Goal: Task Accomplishment & Management: Complete application form

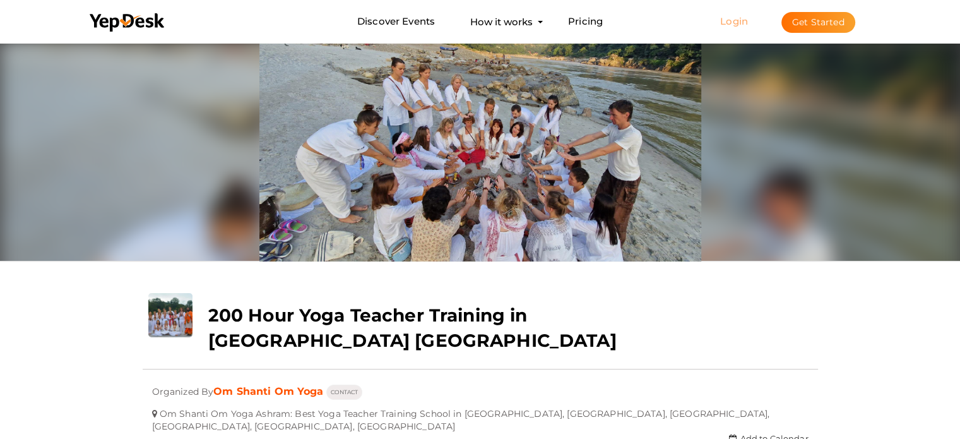
click at [728, 15] on link "Login" at bounding box center [734, 21] width 28 height 12
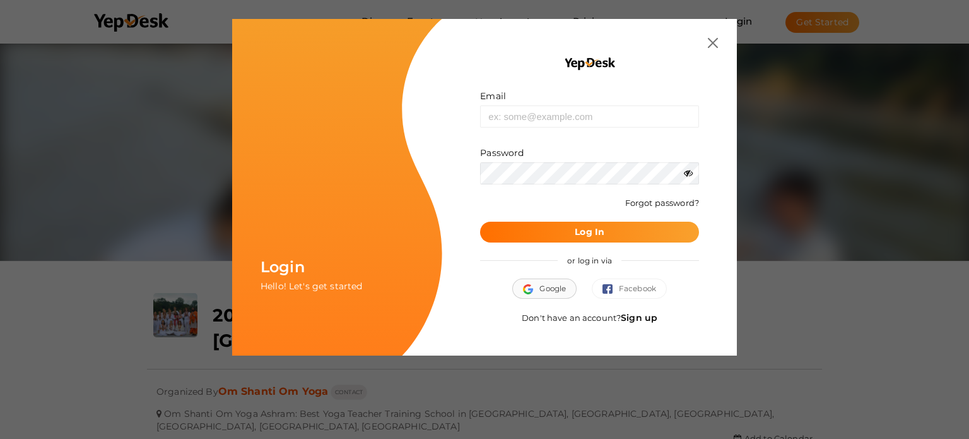
click at [540, 293] on span "Google" at bounding box center [544, 288] width 43 height 13
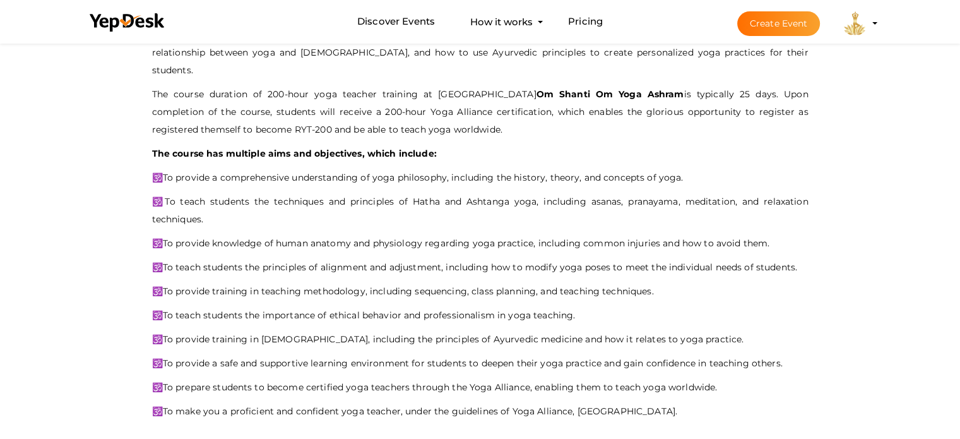
scroll to position [714, 0]
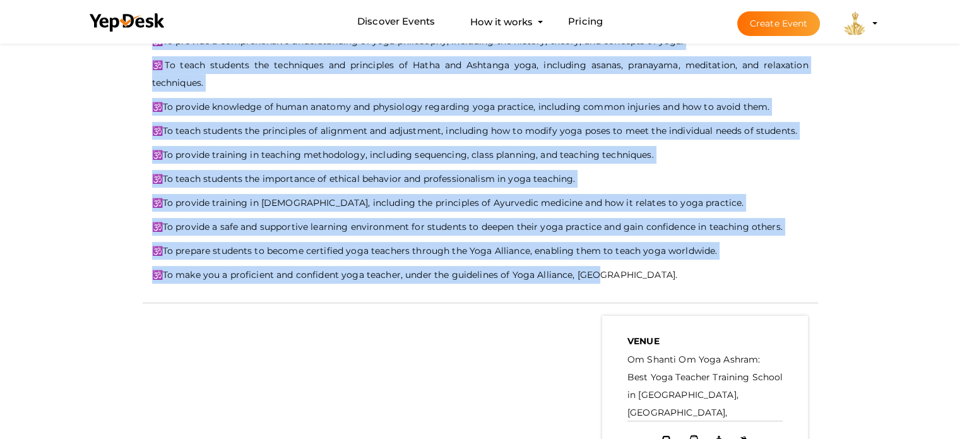
drag, startPoint x: 150, startPoint y: 80, endPoint x: 619, endPoint y: 255, distance: 500.1
click at [619, 255] on div "- No Description Available - 200 Hour yoga teacher training course in Rishikesh…" at bounding box center [480, 51] width 675 height 477
copy div "200 Hour yoga teacher training course in Rishikesh India is taught by an experi…"
click at [770, 25] on button "Create Event" at bounding box center [778, 23] width 83 height 25
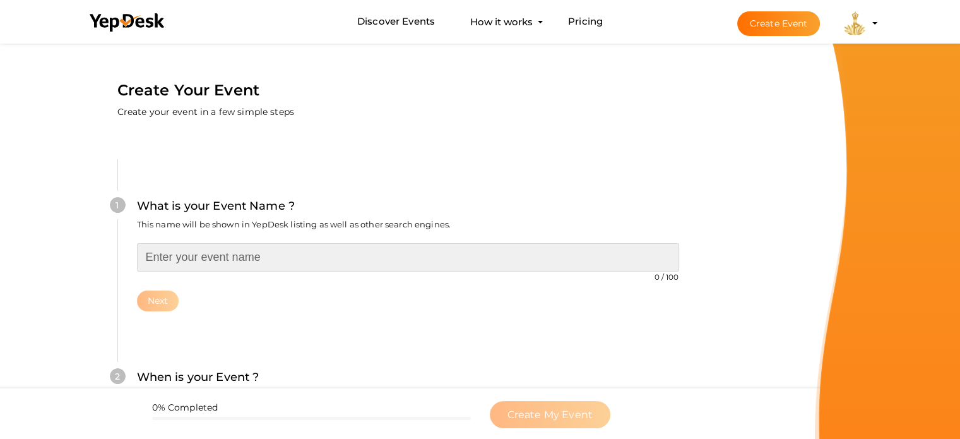
click at [243, 263] on input "text" at bounding box center [408, 257] width 542 height 28
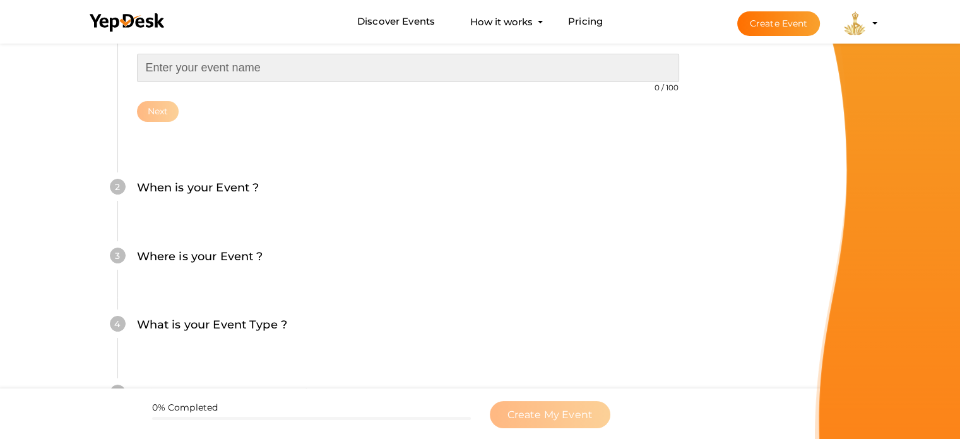
scroll to position [252, 0]
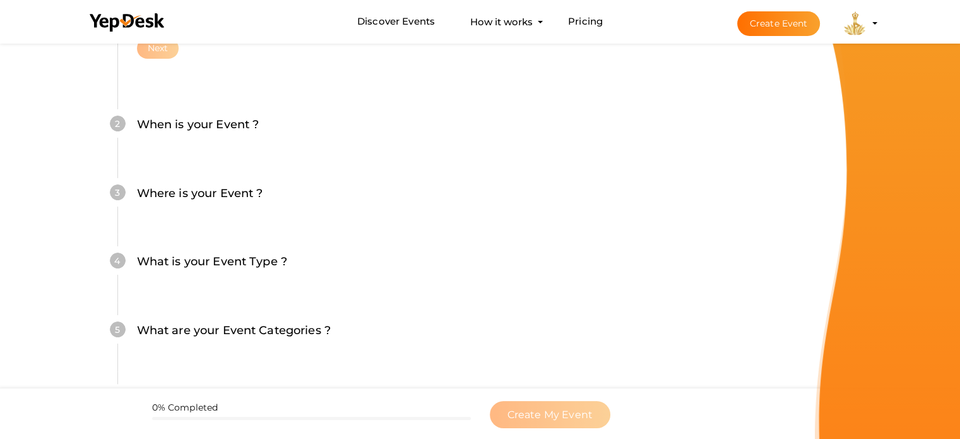
click at [207, 136] on div "When is your Event ? Tell event-goers when your event starts and ends so they c…" at bounding box center [408, 131] width 542 height 31
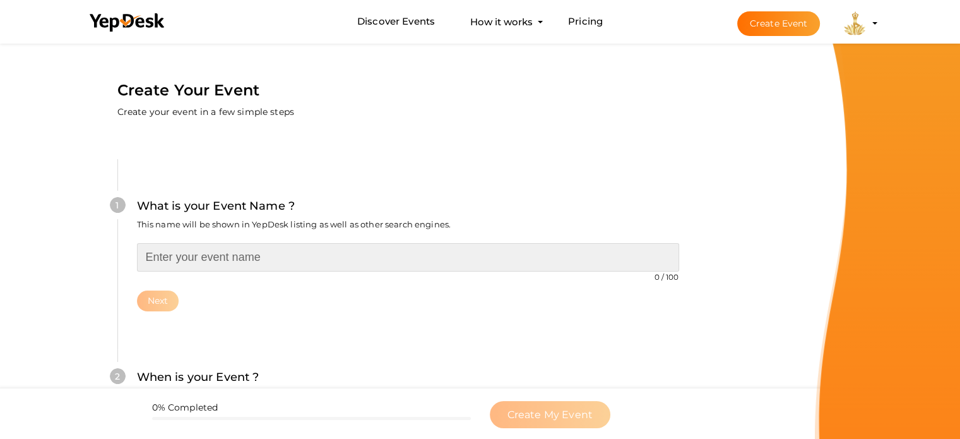
click at [270, 261] on input "text" at bounding box center [408, 257] width 542 height 28
paste input "200 Hour Yoga Teacher Training in [GEOGRAPHIC_DATA], [GEOGRAPHIC_DATA]"
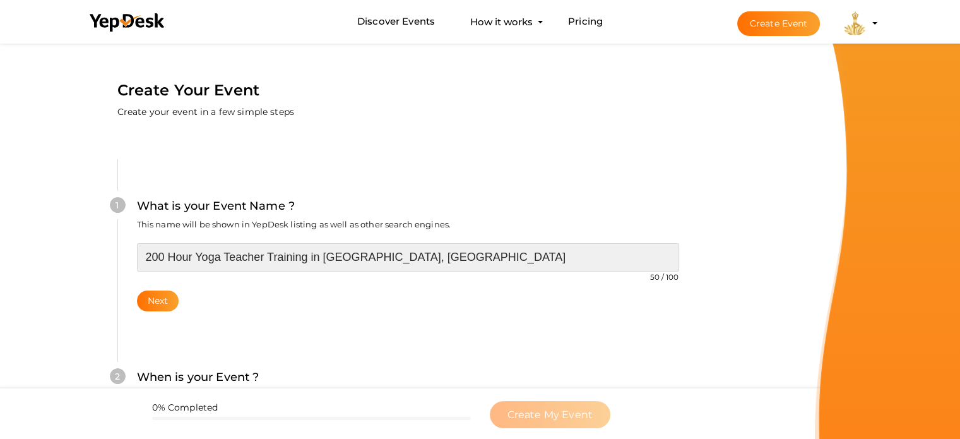
scroll to position [126, 0]
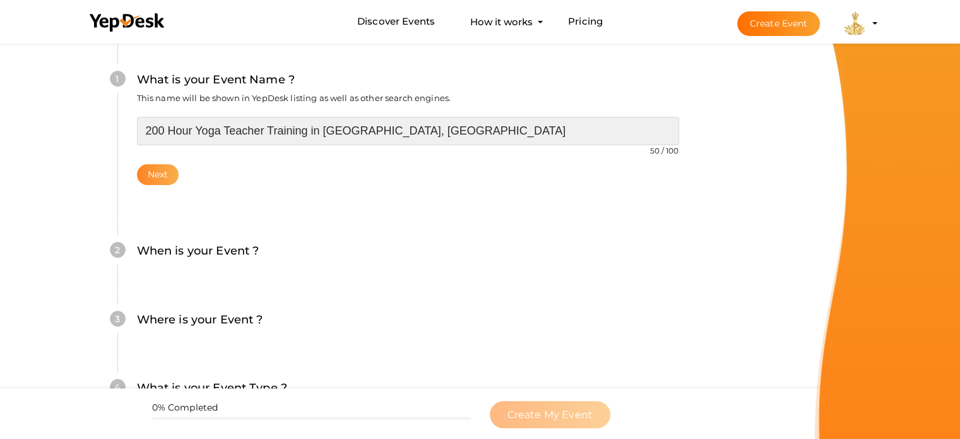
type input "200 Hour Yoga Teacher Training in [GEOGRAPHIC_DATA], [GEOGRAPHIC_DATA]"
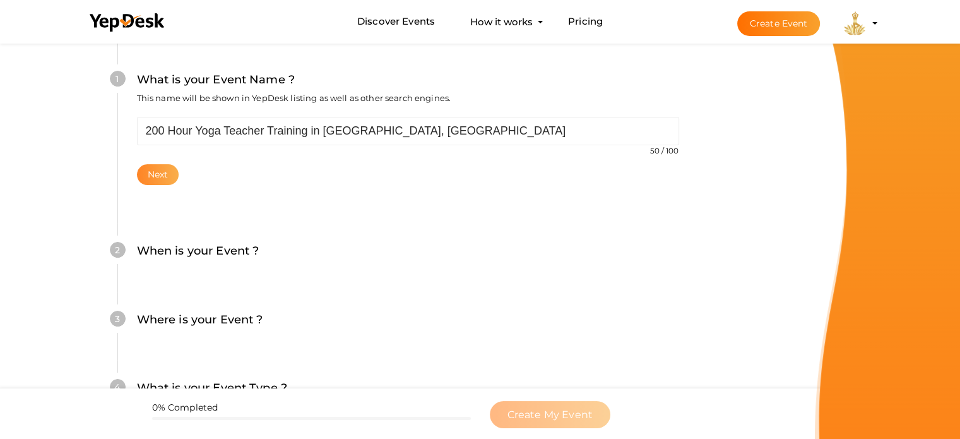
click at [162, 179] on button "Next" at bounding box center [158, 174] width 42 height 21
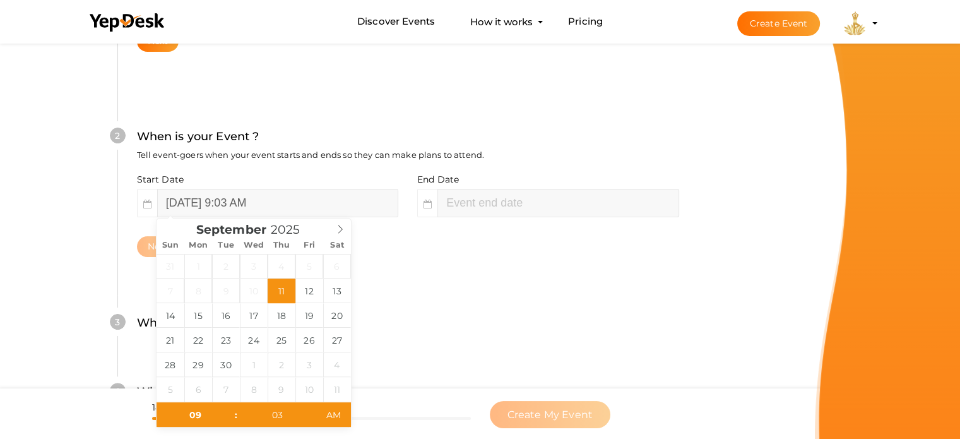
scroll to position [323, 0]
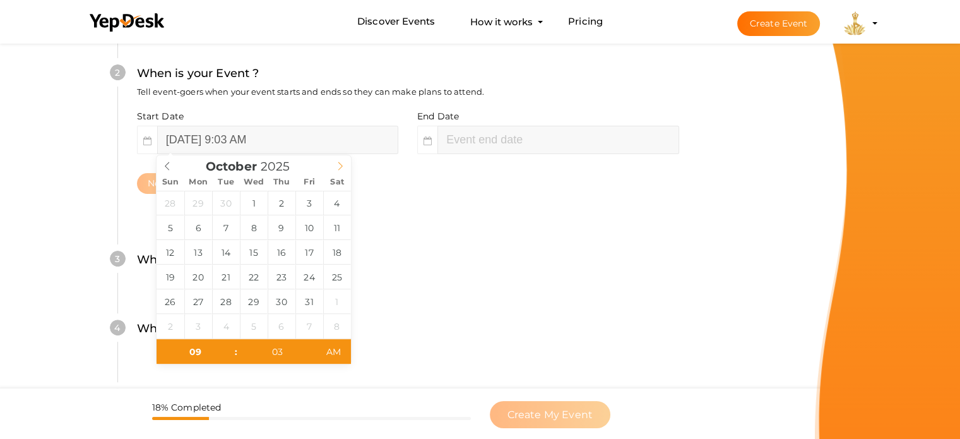
click at [340, 167] on icon at bounding box center [340, 166] width 9 height 9
type input "11"
type input "03"
type input "September 11, 2025 11:03 AM"
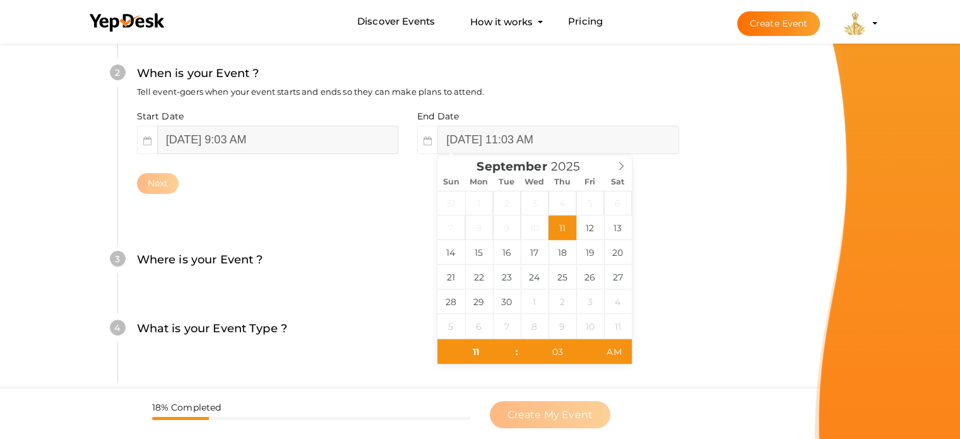
click at [309, 136] on input "September 11, 2025 9:03 AM" at bounding box center [277, 140] width 241 height 28
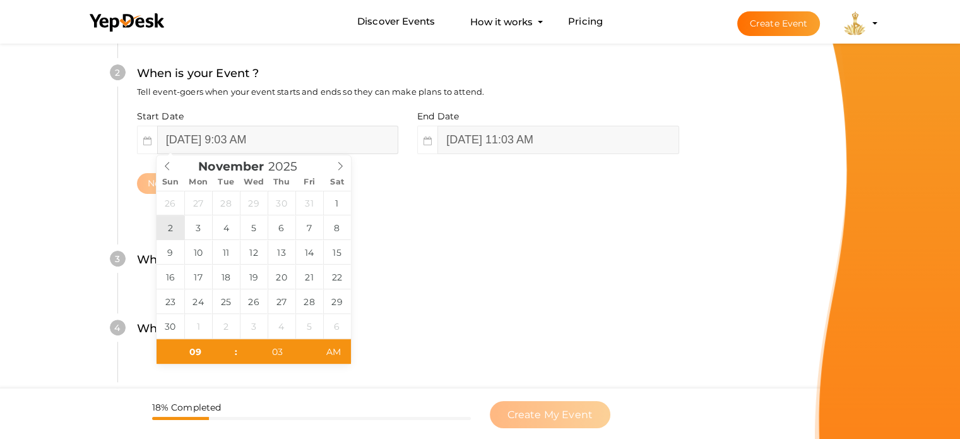
type input "[DATE] 9:03 AM"
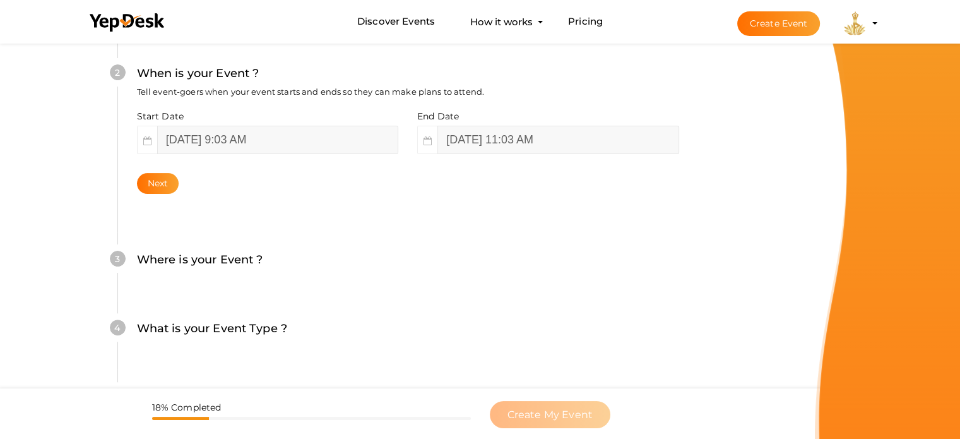
click at [453, 251] on div "Where is your Event ? Tell event-goers where your event location is." at bounding box center [408, 266] width 542 height 31
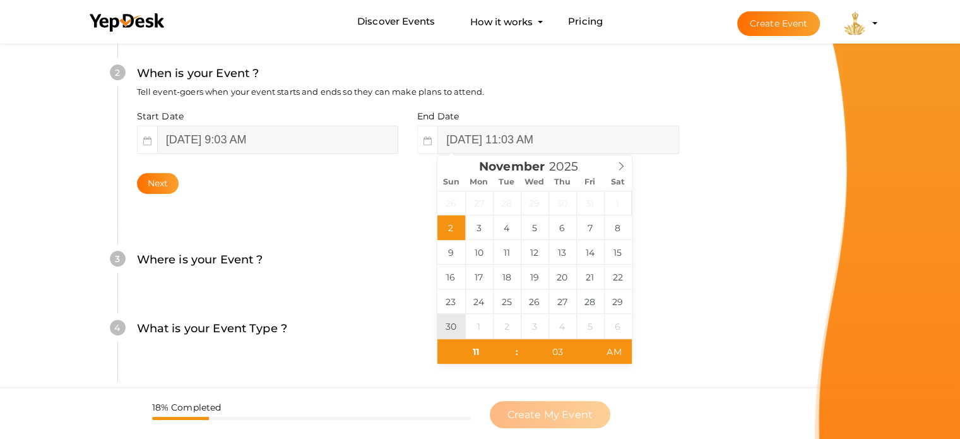
type input "[DATE] 11:03 AM"
click at [685, 252] on div "3 Where is your Event ? Tell event-goers where your event location is. Venue On…" at bounding box center [407, 266] width 581 height 69
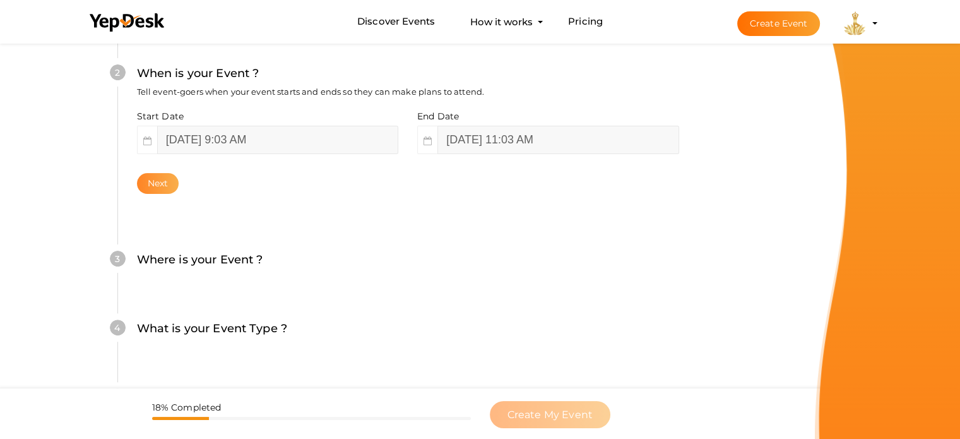
click at [167, 179] on button "Next" at bounding box center [158, 183] width 42 height 21
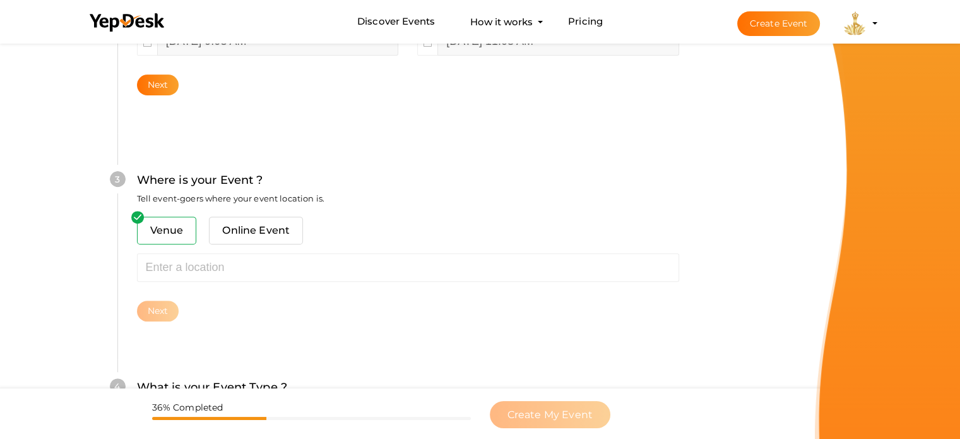
scroll to position [465, 0]
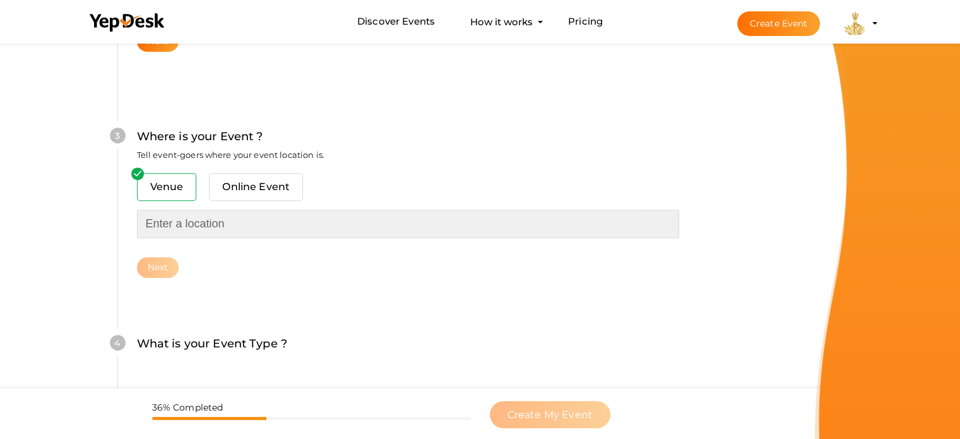
click at [253, 222] on input "text" at bounding box center [408, 224] width 542 height 28
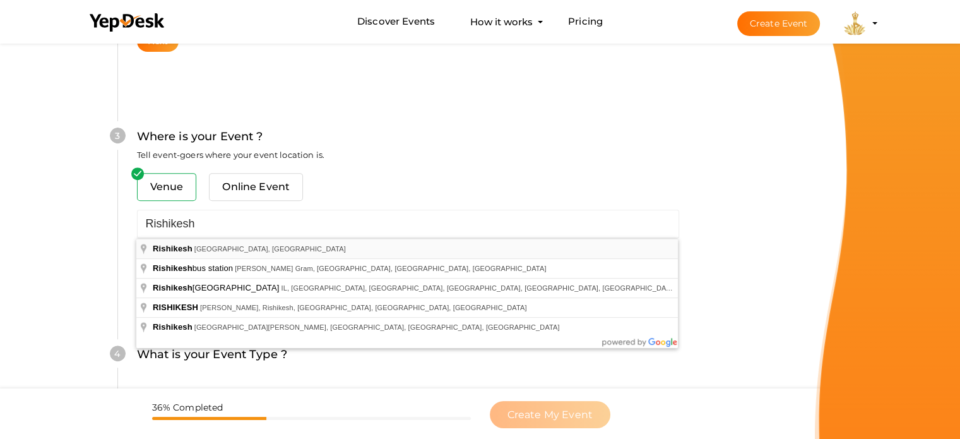
type input "[GEOGRAPHIC_DATA], [GEOGRAPHIC_DATA], [GEOGRAPHIC_DATA]"
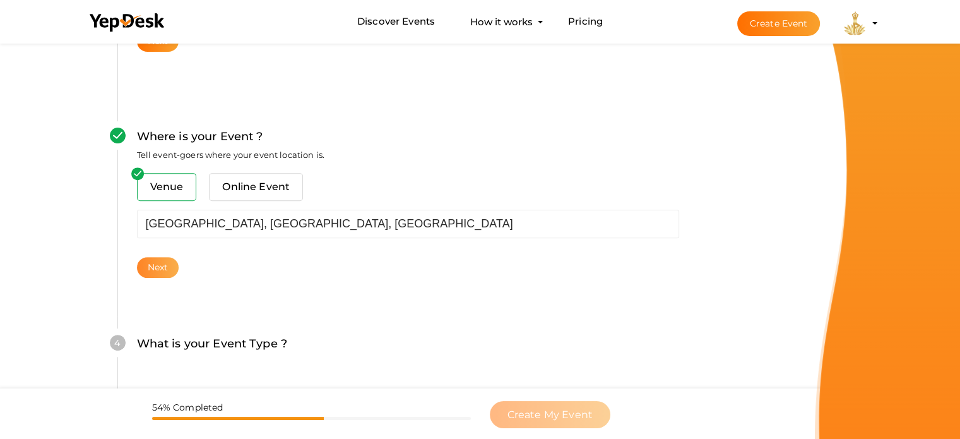
click at [166, 264] on button "Next" at bounding box center [158, 267] width 42 height 21
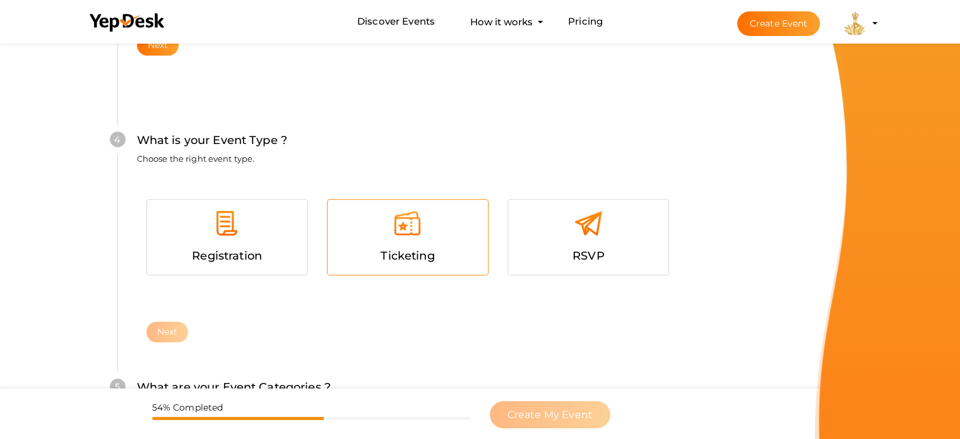
scroll to position [691, 0]
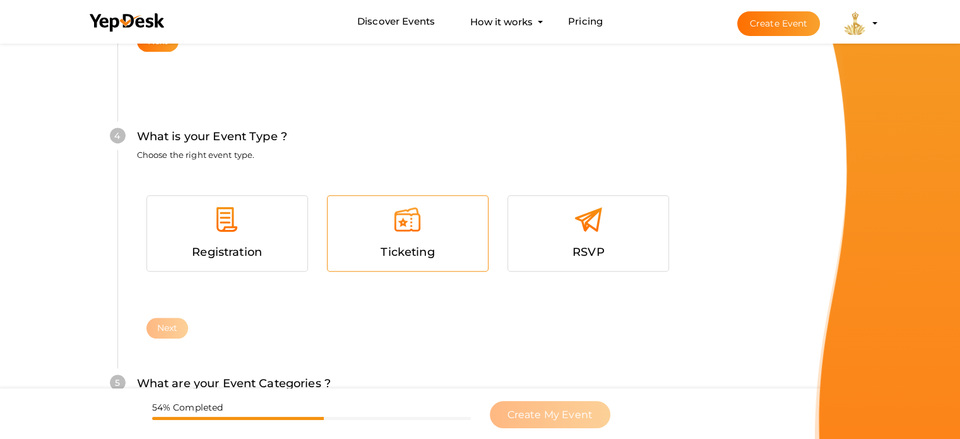
click at [439, 226] on div at bounding box center [407, 224] width 141 height 38
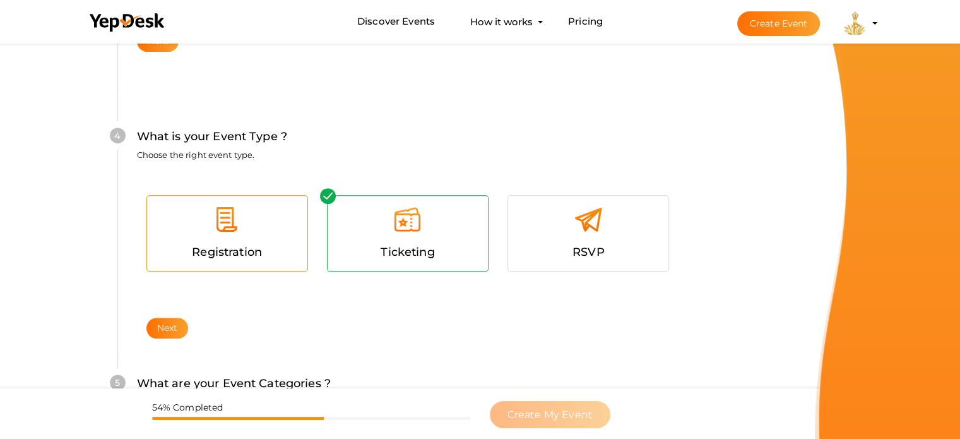
click at [278, 239] on div at bounding box center [227, 224] width 141 height 38
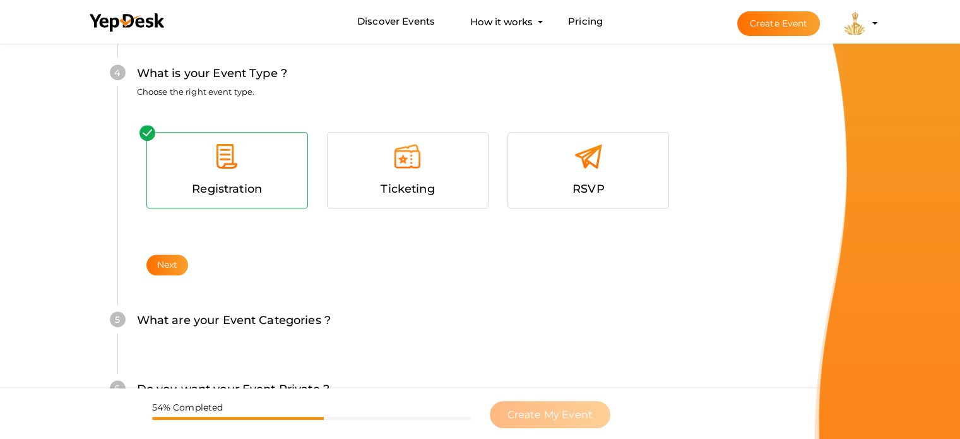
scroll to position [817, 0]
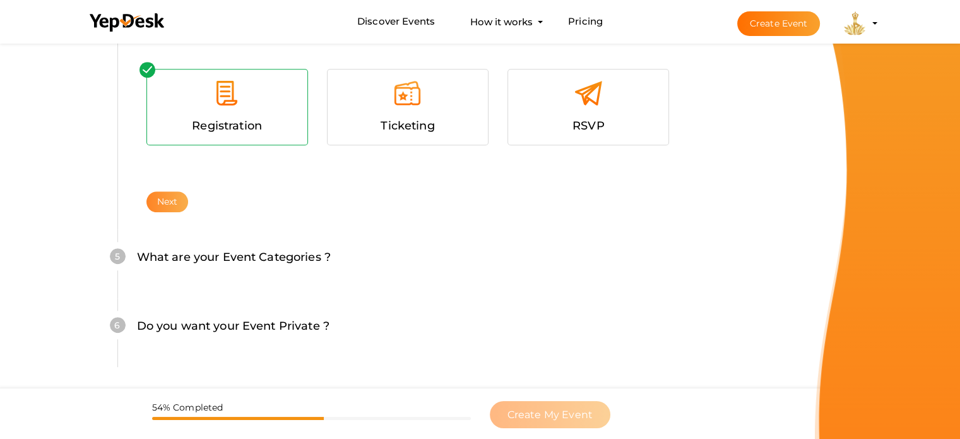
click at [175, 194] on button "Next" at bounding box center [167, 201] width 42 height 21
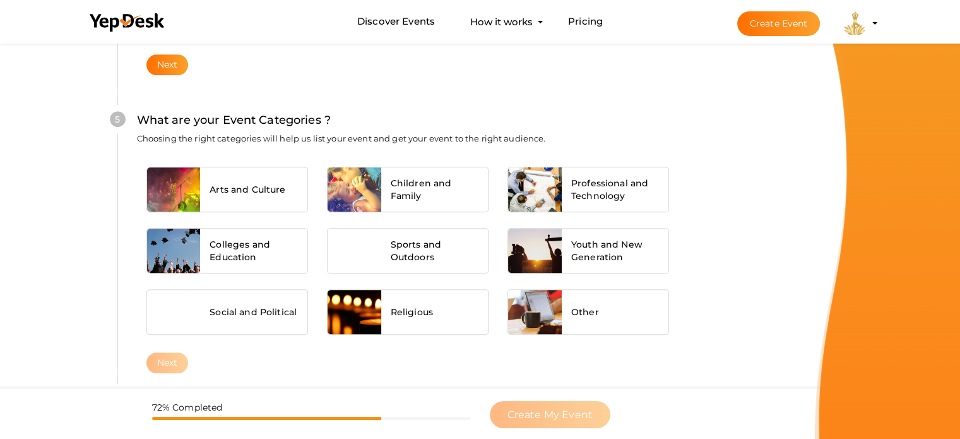
scroll to position [955, 0]
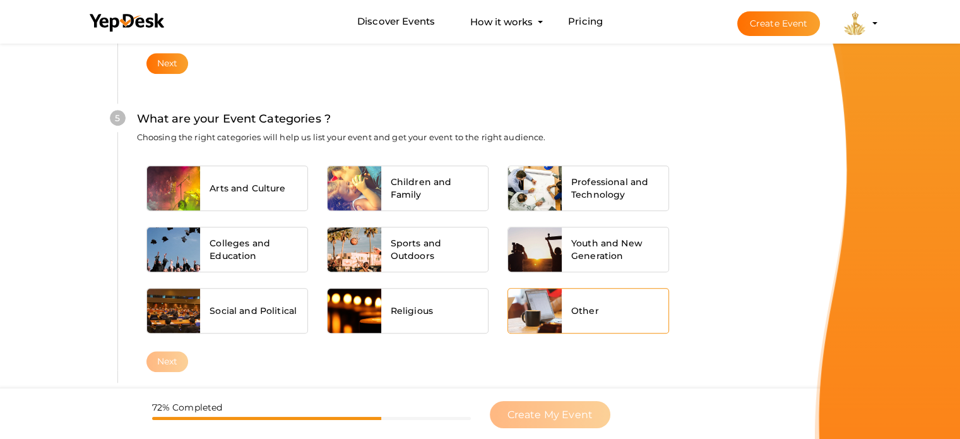
click at [619, 319] on div "Other" at bounding box center [615, 310] width 107 height 44
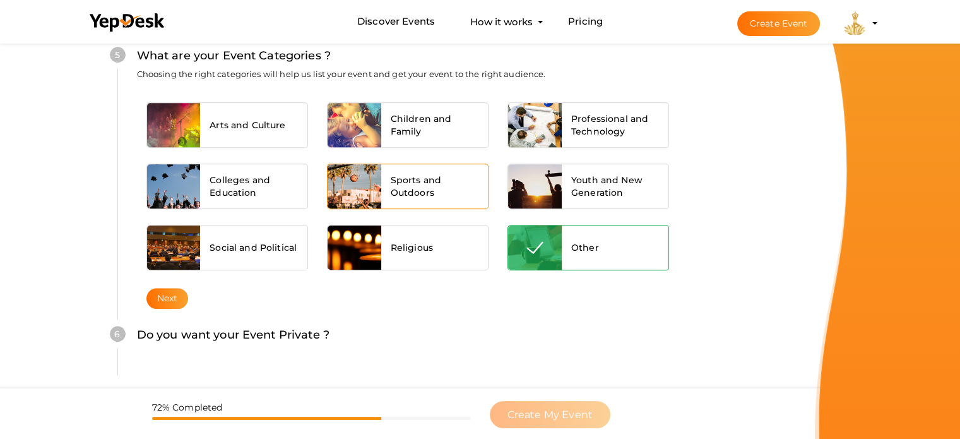
scroll to position [1077, 0]
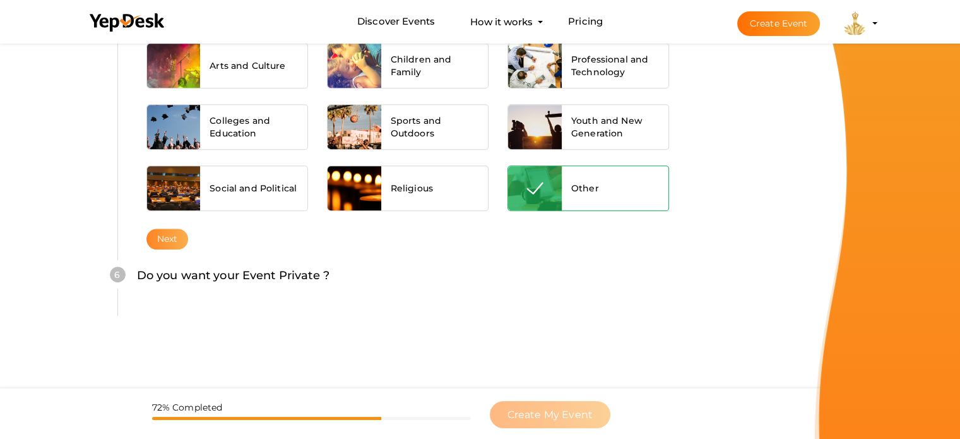
click at [169, 234] on button "Next" at bounding box center [167, 238] width 42 height 21
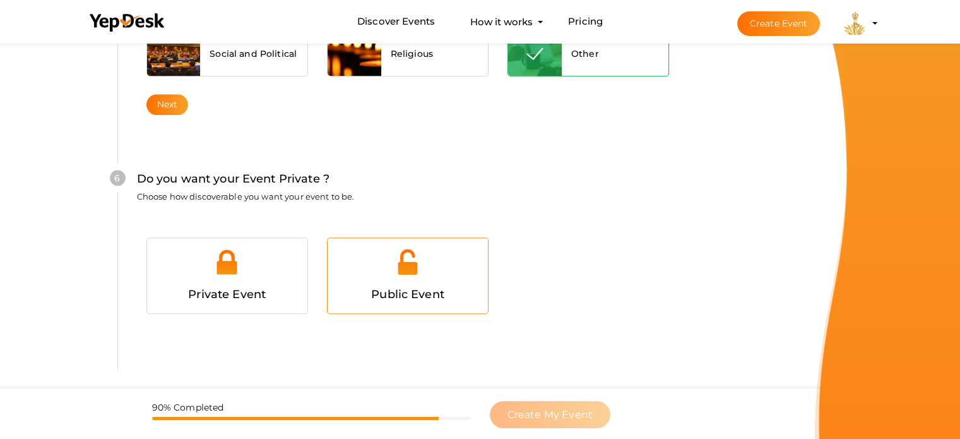
scroll to position [1232, 0]
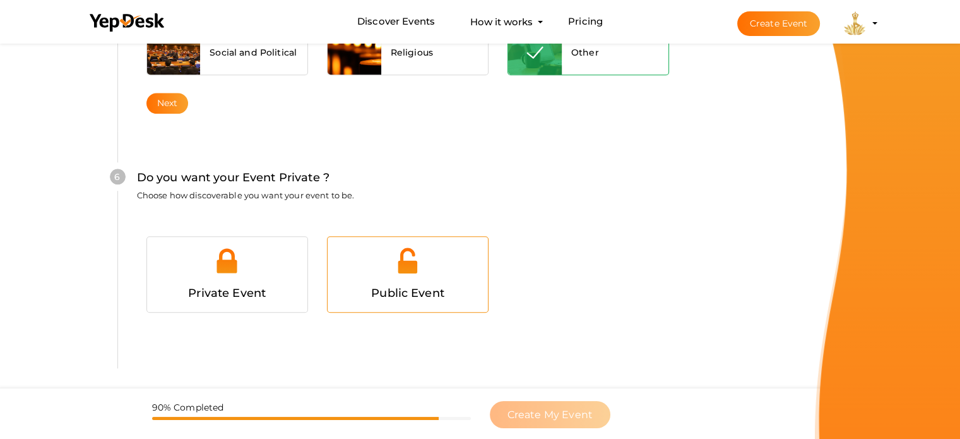
click at [399, 277] on div at bounding box center [407, 265] width 141 height 38
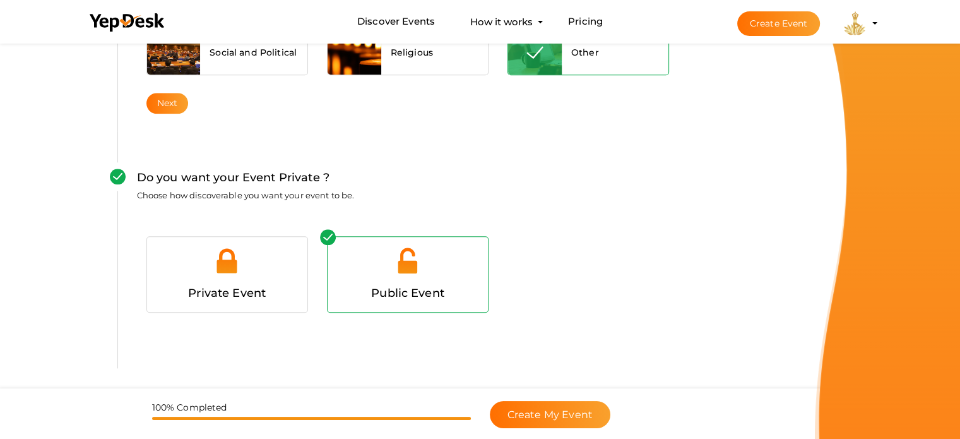
scroll to position [1283, 0]
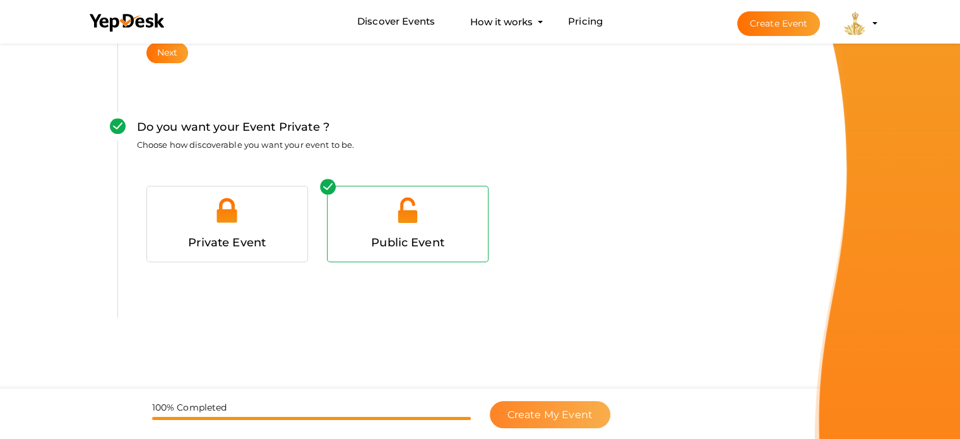
click at [569, 413] on span "Create My Event" at bounding box center [549, 414] width 85 height 12
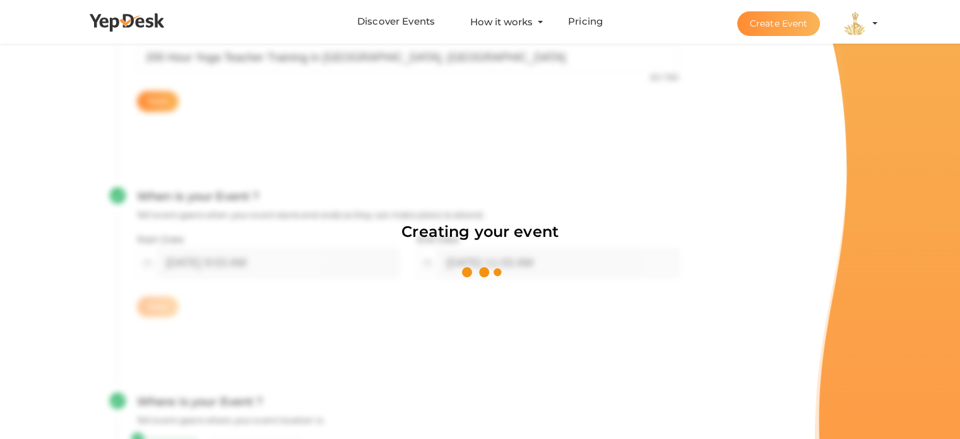
scroll to position [189, 0]
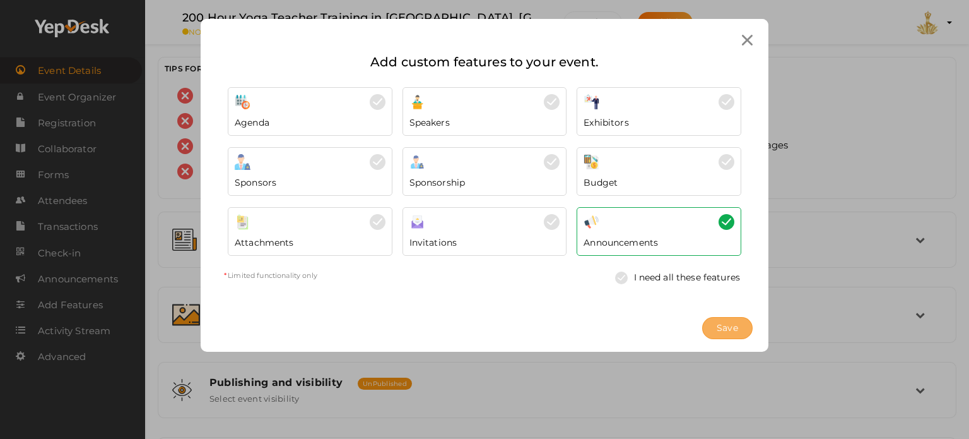
click at [723, 328] on span "Save" at bounding box center [727, 327] width 21 height 13
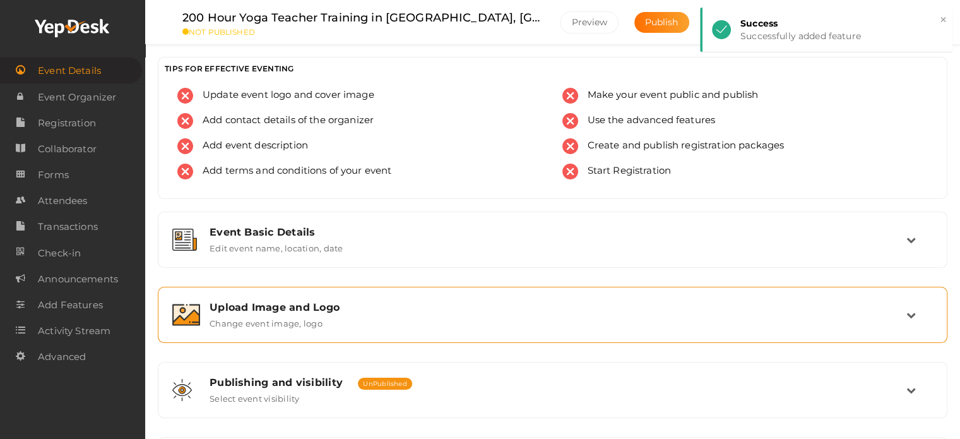
scroll to position [63, 0]
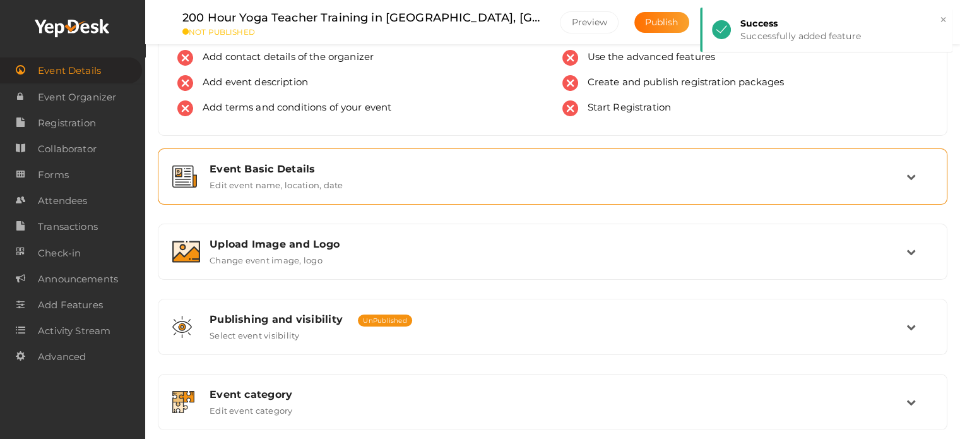
click at [443, 177] on div "Event Basic Details Edit event name, location, date" at bounding box center [553, 176] width 706 height 27
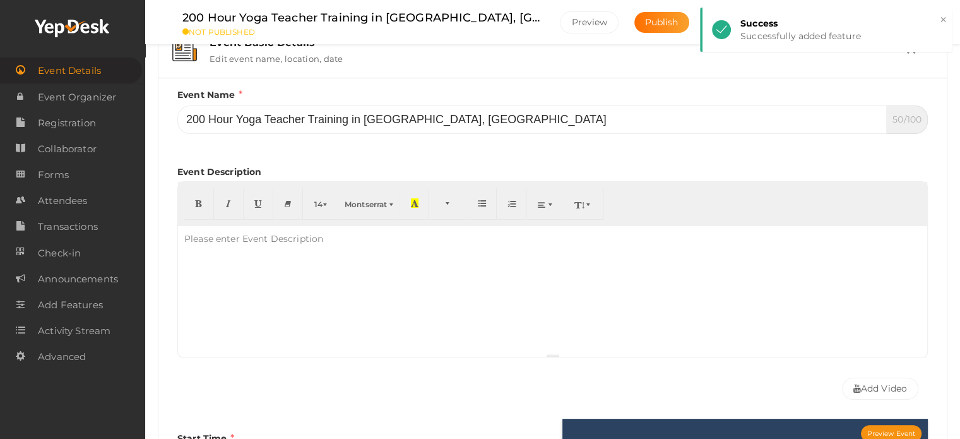
scroll to position [252, 0]
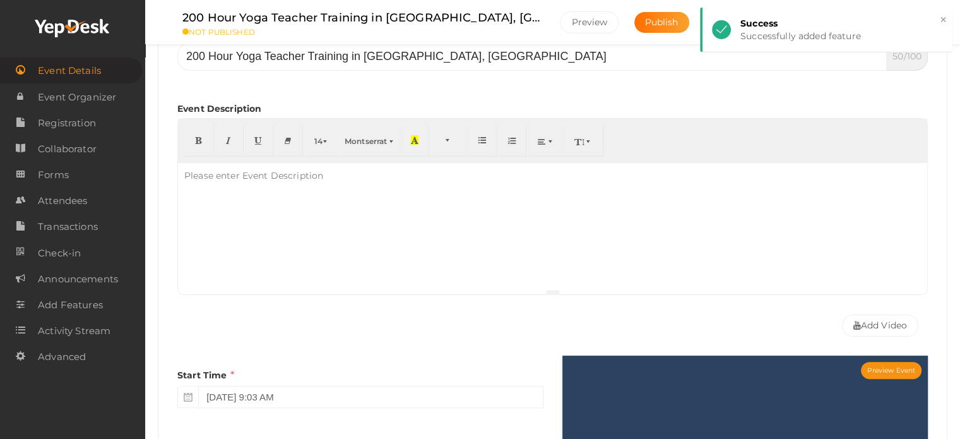
click at [376, 211] on div at bounding box center [552, 226] width 749 height 126
paste div "To enrich screen reader interactions, please activate Accessibility in Grammarl…"
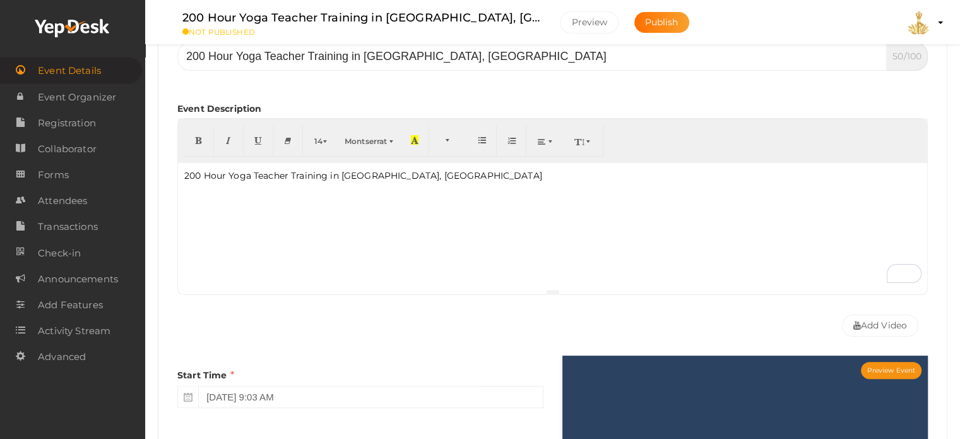
click at [323, 203] on div "200 Hour Yoga Teacher Training in [GEOGRAPHIC_DATA], [GEOGRAPHIC_DATA]" at bounding box center [552, 226] width 749 height 126
click at [375, 177] on p "200 Hour Yoga Teacher Training in [GEOGRAPHIC_DATA], [GEOGRAPHIC_DATA]" at bounding box center [552, 175] width 737 height 13
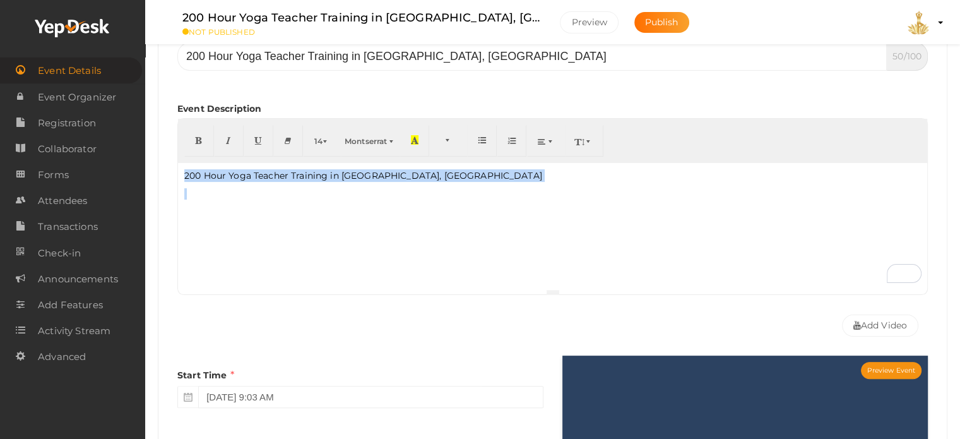
click at [375, 177] on p "200 Hour Yoga Teacher Training in [GEOGRAPHIC_DATA], [GEOGRAPHIC_DATA]" at bounding box center [552, 175] width 737 height 13
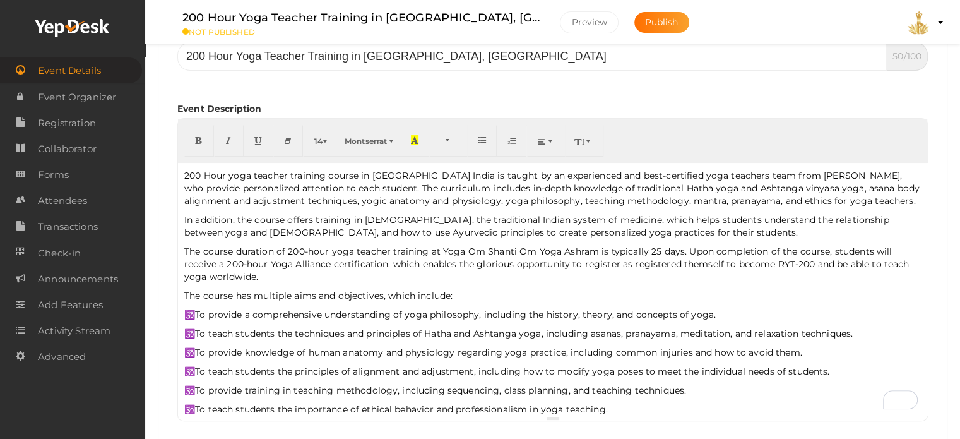
click at [385, 215] on p "In addition, the course offers training in Ayurveda, the traditional Indian sys…" at bounding box center [552, 225] width 737 height 25
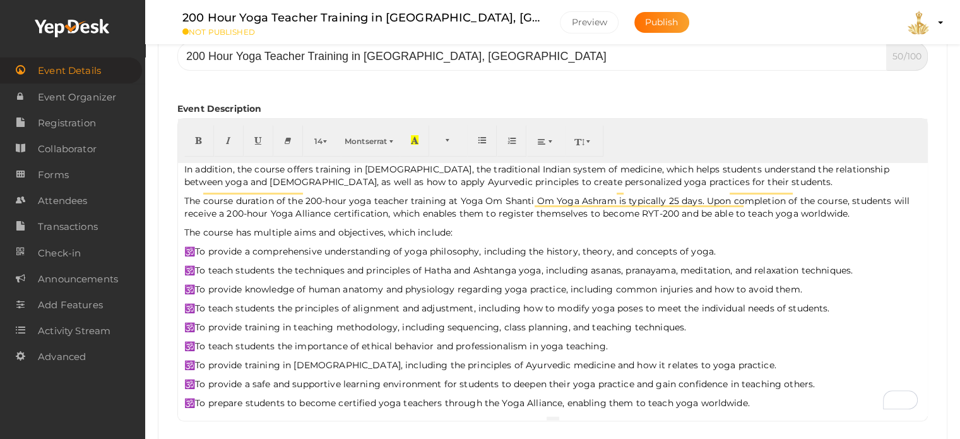
scroll to position [76, 0]
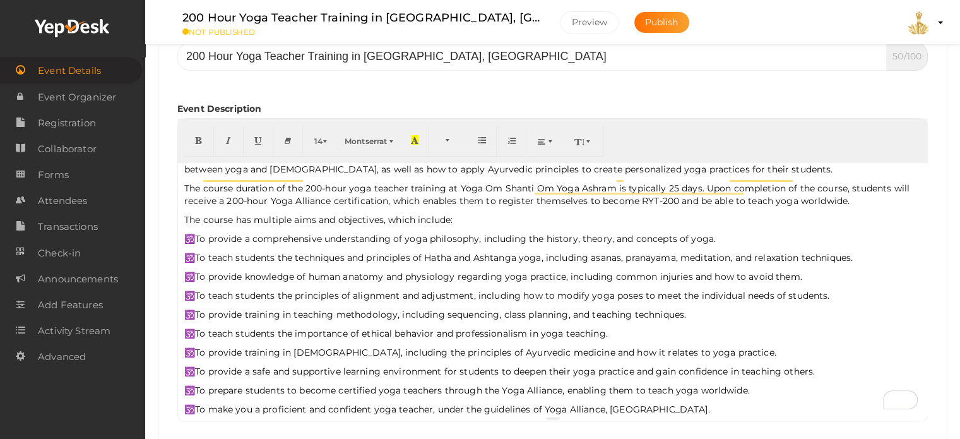
click at [754, 327] on p "🕉️To teach students the importance of ethical behavior and professionalism in y…" at bounding box center [552, 333] width 737 height 13
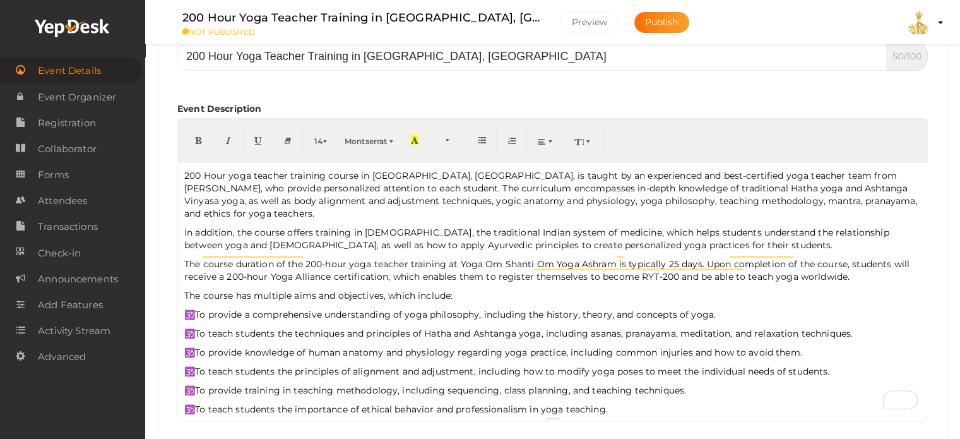
click at [461, 205] on p "200 Hour yoga teacher training course in [GEOGRAPHIC_DATA], [GEOGRAPHIC_DATA], …" at bounding box center [552, 194] width 737 height 50
click at [934, 197] on div "Event Name 200 Hour Yoga Teacher Training in Rishikesh, India 50/100 Invalid Ev…" at bounding box center [552, 247] width 769 height 444
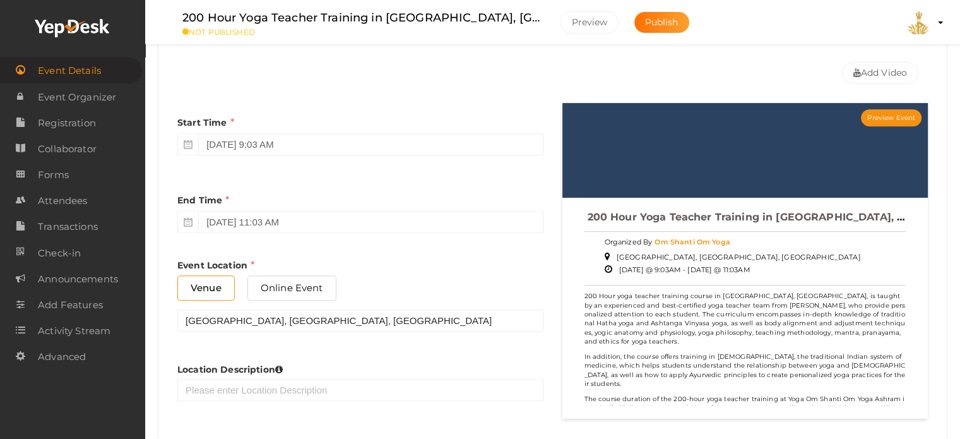
scroll to position [884, 0]
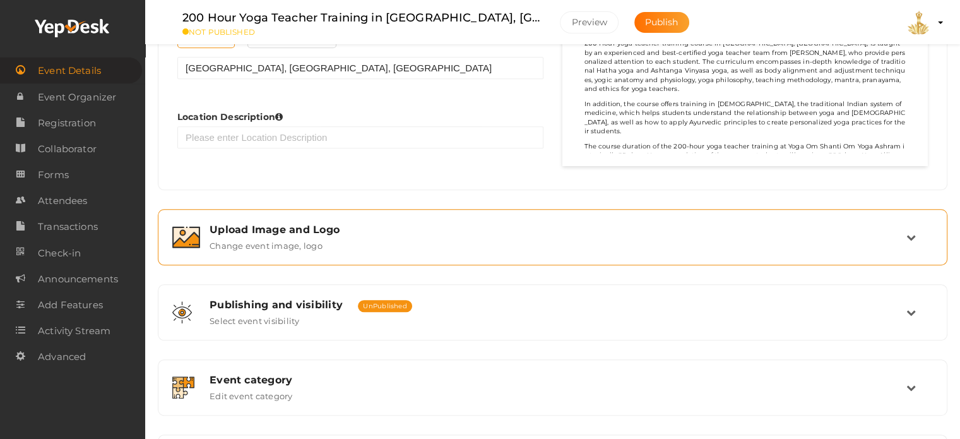
click at [467, 243] on div "Upload Image and Logo Change event image, logo" at bounding box center [553, 236] width 706 height 27
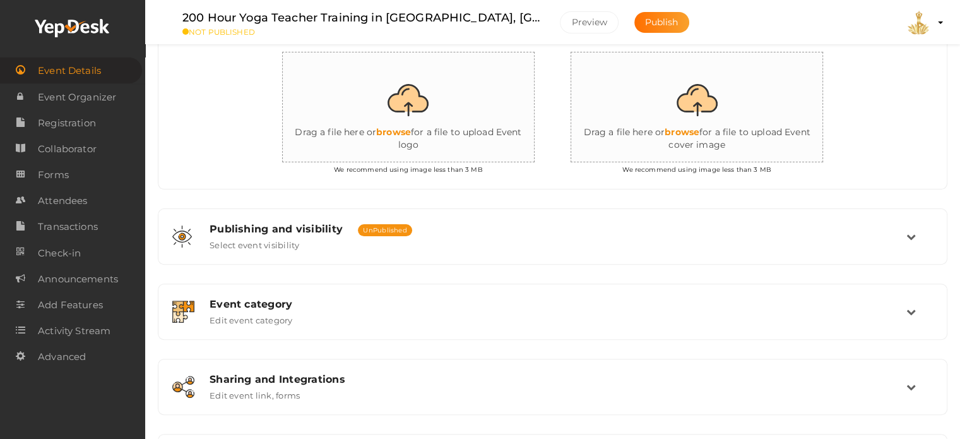
scroll to position [288, 0]
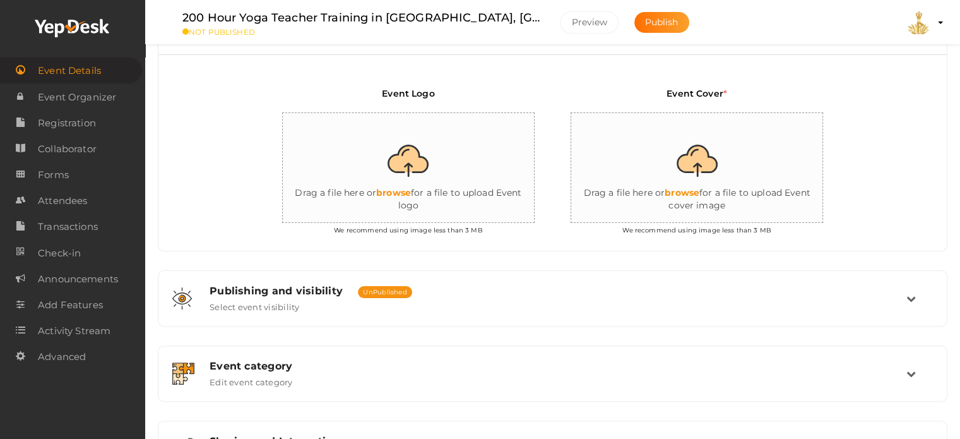
click at [412, 189] on input "file" at bounding box center [409, 168] width 252 height 110
type input "C:\fakepath\mmmm.png"
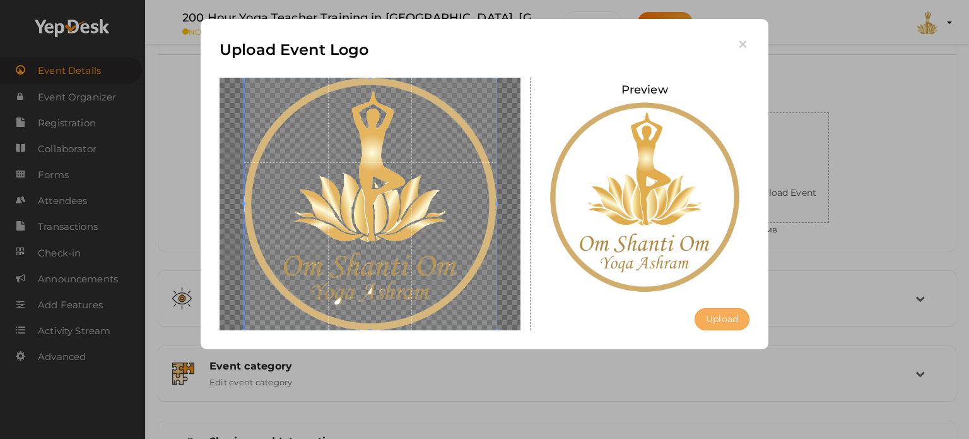
click at [713, 323] on button "Upload" at bounding box center [722, 319] width 55 height 22
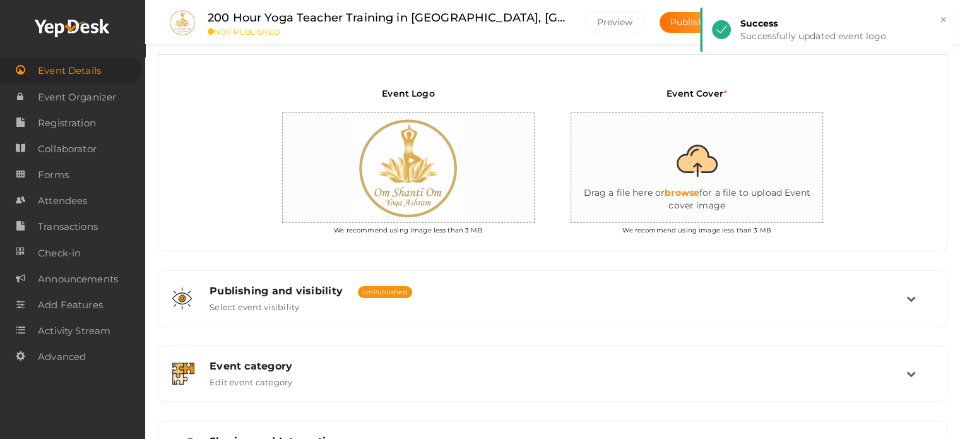
click at [706, 156] on input "file" at bounding box center [697, 168] width 252 height 110
type input "C:\fakepath\sYPdjRmNGfo.jpg"
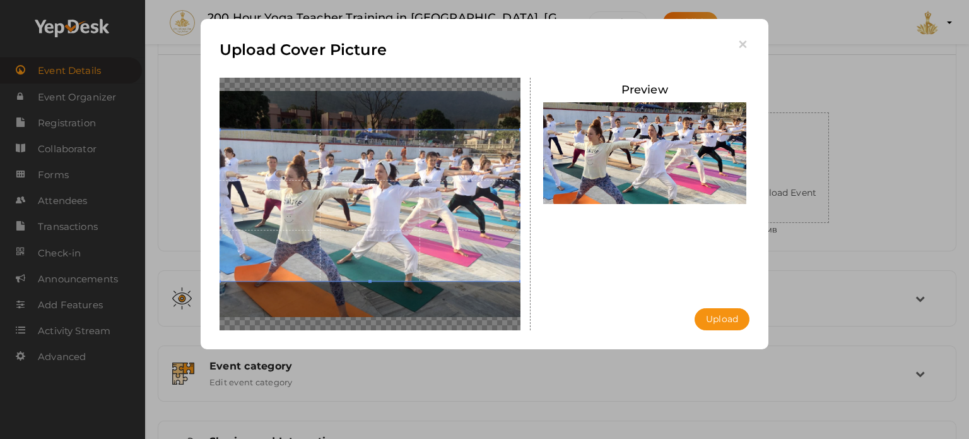
drag, startPoint x: 337, startPoint y: 214, endPoint x: 343, endPoint y: 200, distance: 15.3
click at [343, 200] on span at bounding box center [370, 205] width 301 height 151
click at [719, 319] on button "Upload" at bounding box center [722, 319] width 55 height 22
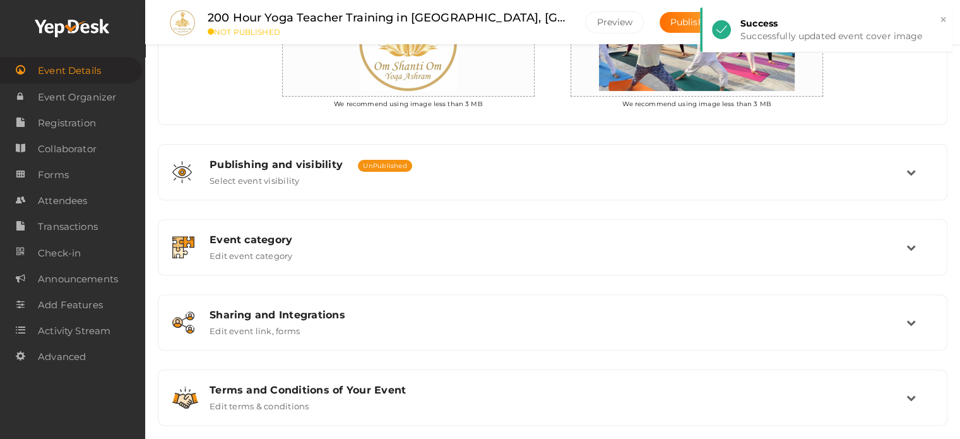
scroll to position [429, 0]
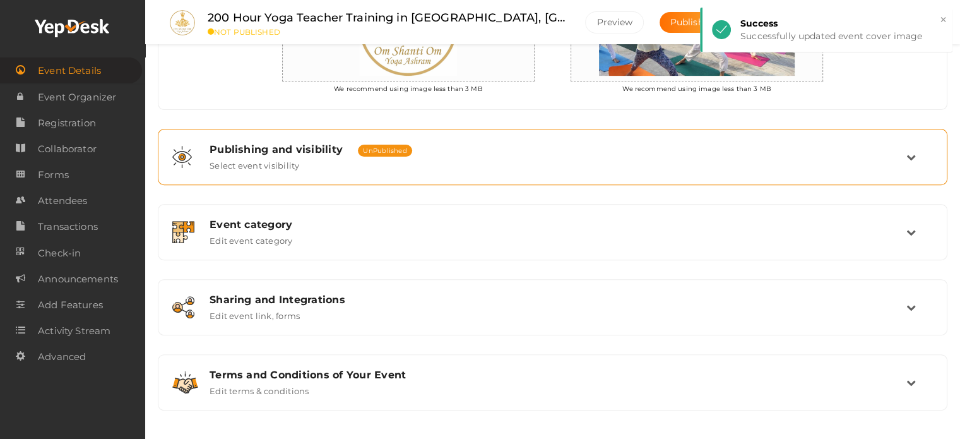
click at [566, 150] on div "Publishing and visibility Published UnPublished" at bounding box center [558, 149] width 697 height 12
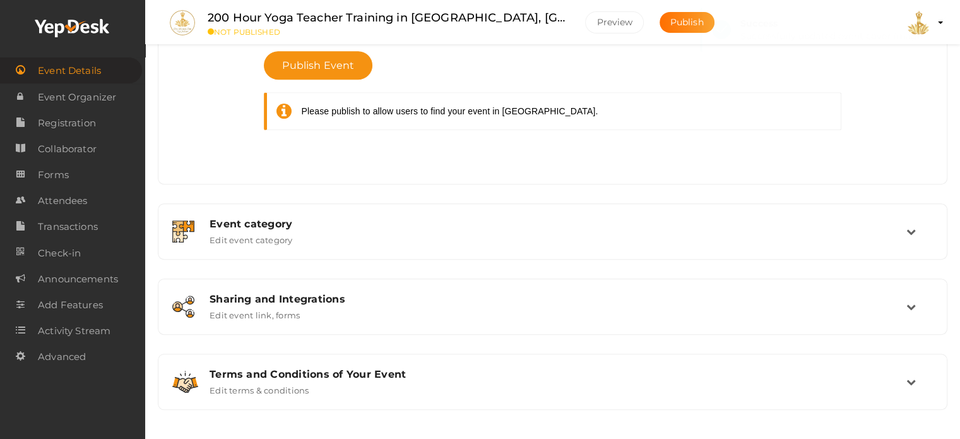
scroll to position [597, 0]
click at [497, 218] on div "Event category" at bounding box center [558, 224] width 697 height 12
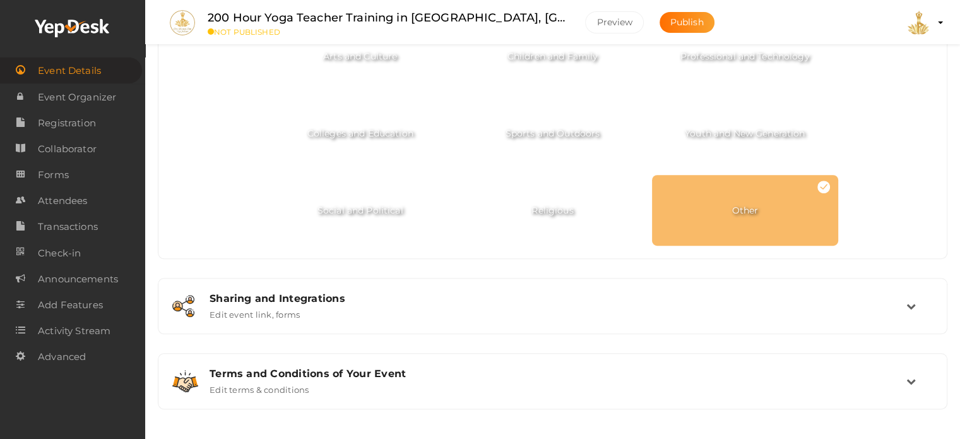
scroll to position [313, 0]
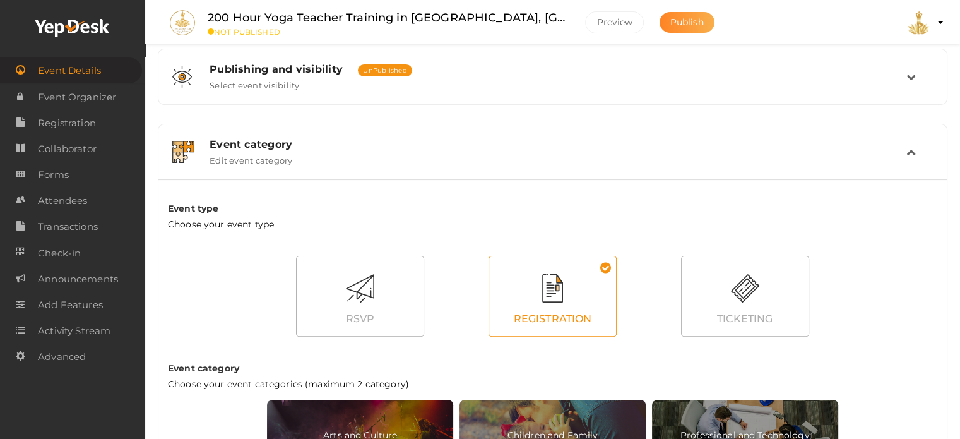
click at [670, 20] on span "Publish" at bounding box center [686, 21] width 33 height 11
click at [585, 24] on button "Preview" at bounding box center [614, 22] width 59 height 22
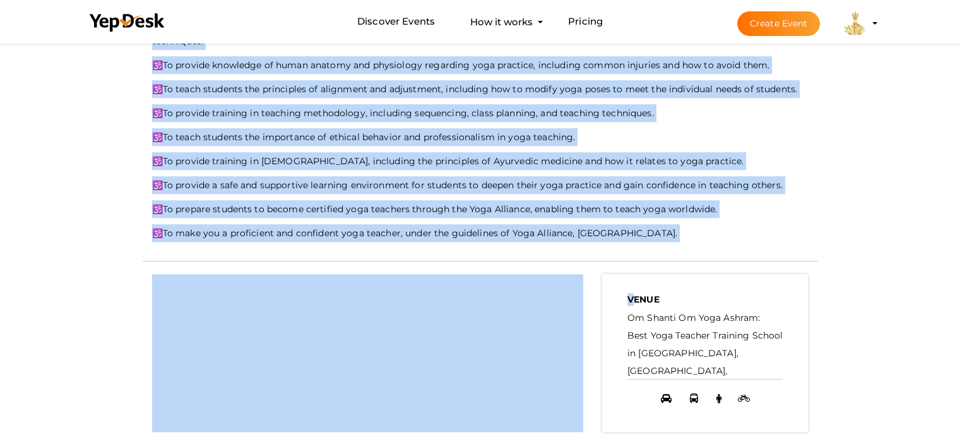
scroll to position [773, 0]
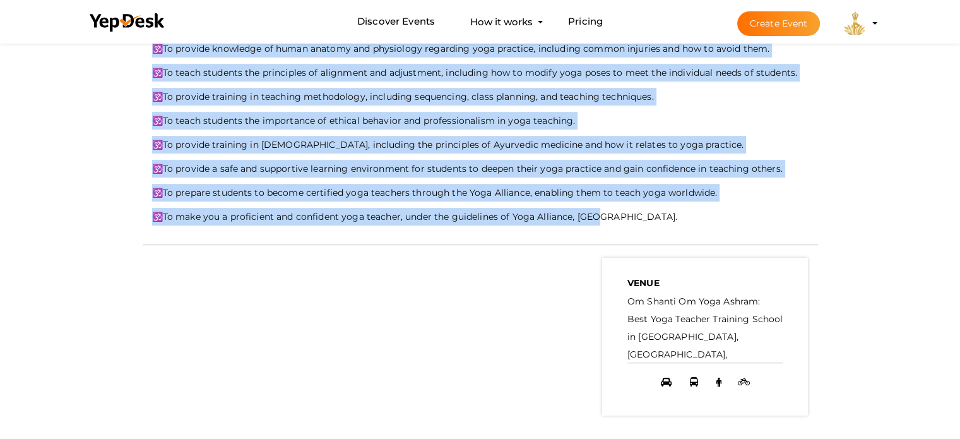
drag, startPoint x: 150, startPoint y: 139, endPoint x: 692, endPoint y: 176, distance: 544.1
copy div "200 Hour yoga teacher training course in Rishikesh India is taught by an experi…"
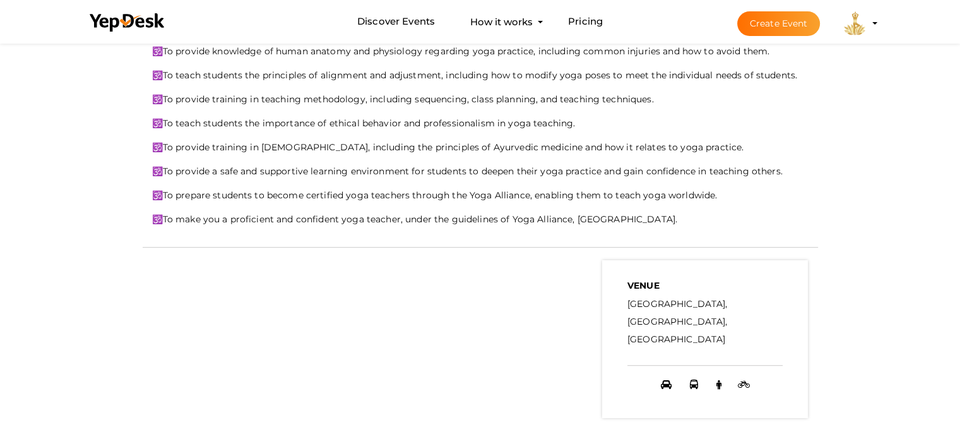
scroll to position [568, 0]
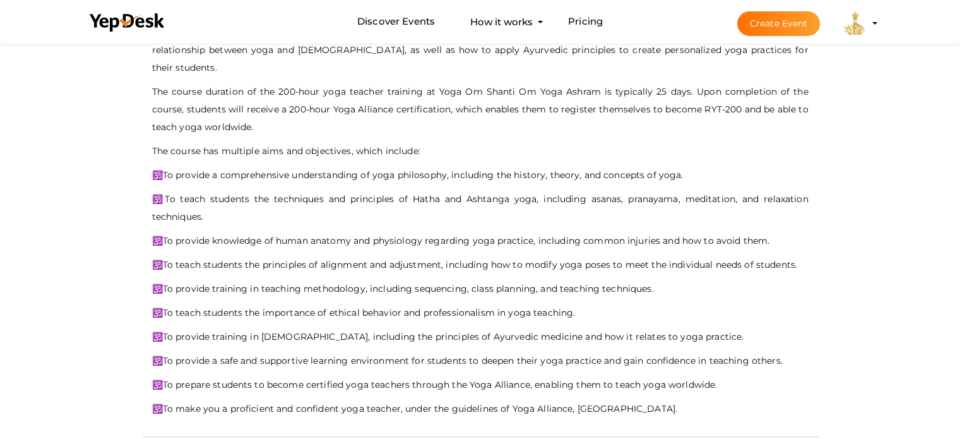
click at [507, 256] on p "🕉️To teach students the principles of alignment and adjustment, including how t…" at bounding box center [480, 265] width 656 height 18
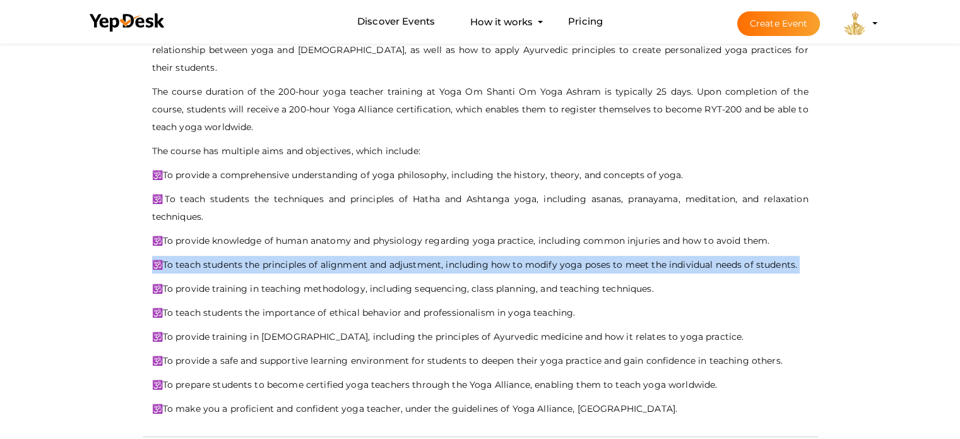
click at [507, 256] on p "🕉️To teach students the principles of alignment and adjustment, including how t…" at bounding box center [480, 265] width 656 height 18
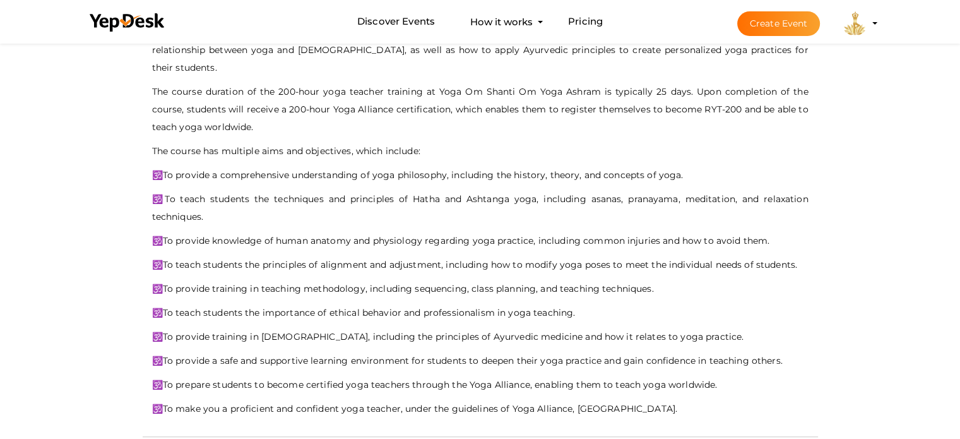
click at [510, 232] on p "🕉️To provide knowledge of human anatomy and physiology regarding yoga practice,…" at bounding box center [480, 241] width 656 height 18
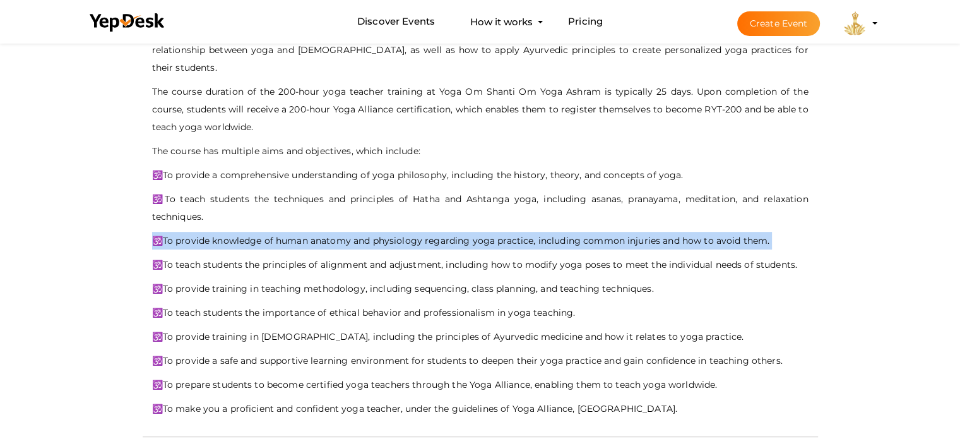
click at [510, 232] on p "🕉️To provide knowledge of human anatomy and physiology regarding yoga practice,…" at bounding box center [480, 241] width 656 height 18
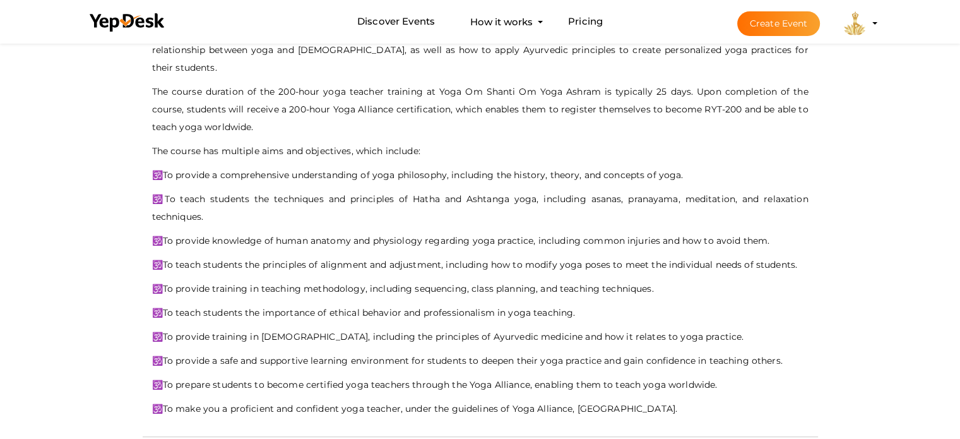
click at [493, 280] on p "🕉️To provide training in teaching methodology, including sequencing, class plan…" at bounding box center [480, 289] width 656 height 18
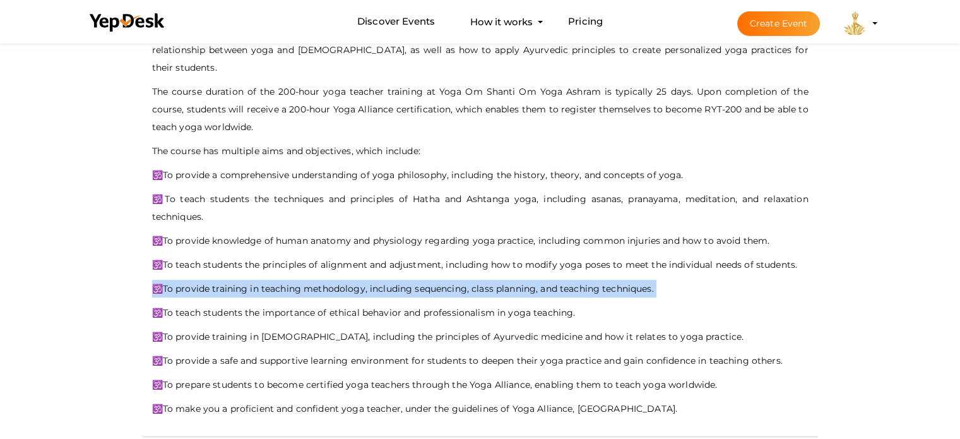
click at [493, 280] on p "🕉️To provide training in teaching methodology, including sequencing, class plan…" at bounding box center [480, 289] width 656 height 18
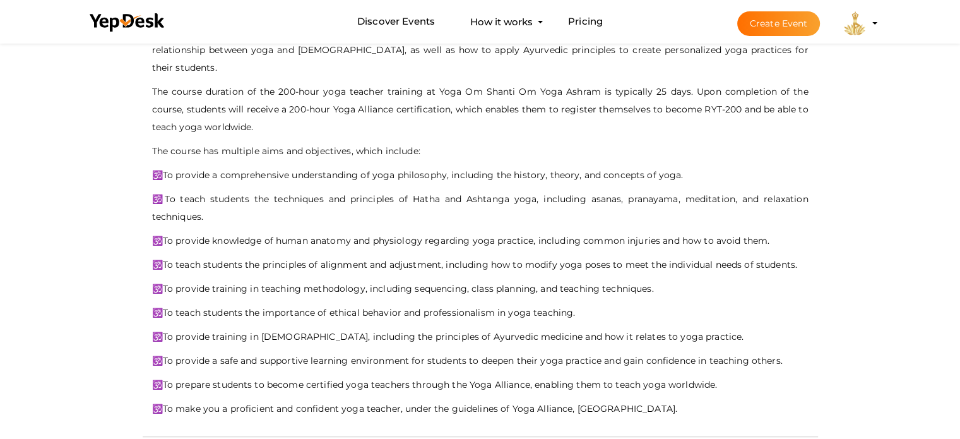
click at [615, 304] on p "🕉️To teach students the importance of ethical behavior and professionalism in y…" at bounding box center [480, 313] width 656 height 18
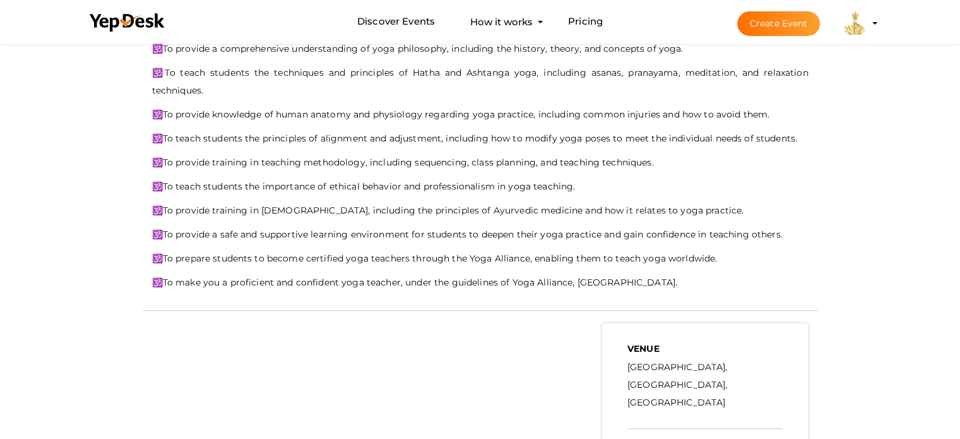
scroll to position [379, 0]
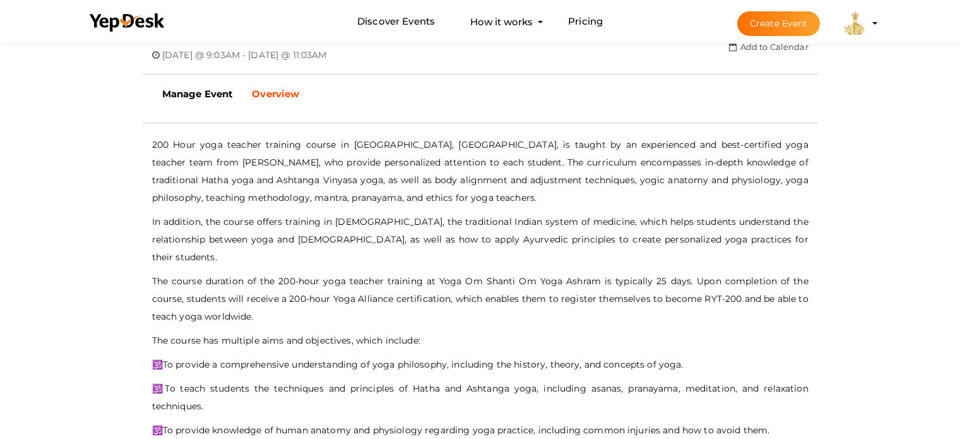
click at [357, 195] on p "200 Hour yoga teacher training course in [GEOGRAPHIC_DATA], [GEOGRAPHIC_DATA], …" at bounding box center [480, 171] width 656 height 71
click at [381, 234] on p "In addition, the course offers training in [DEMOGRAPHIC_DATA], the traditional …" at bounding box center [480, 239] width 656 height 53
click at [467, 188] on p "200 Hour yoga teacher training course in [GEOGRAPHIC_DATA], [GEOGRAPHIC_DATA], …" at bounding box center [480, 171] width 656 height 71
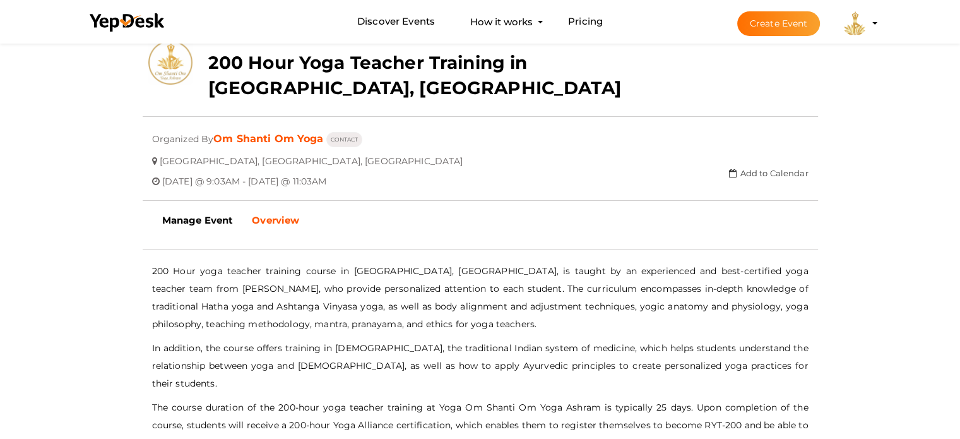
scroll to position [189, 0]
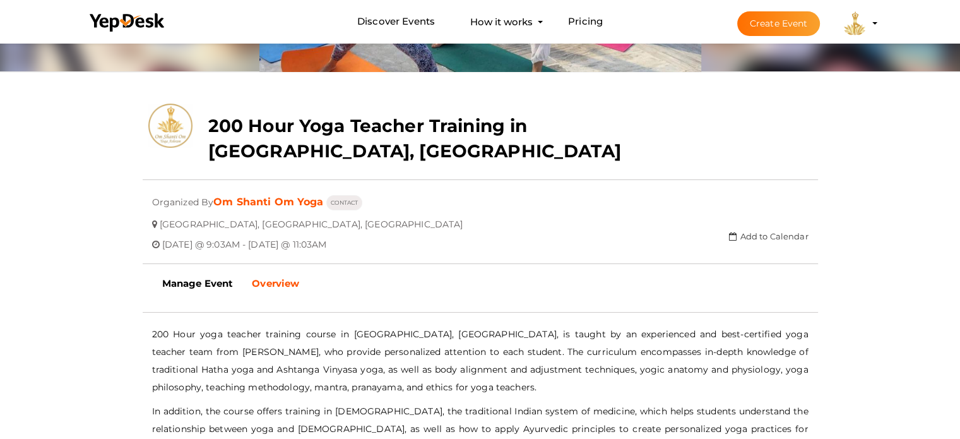
click at [494, 228] on div "[GEOGRAPHIC_DATA], [GEOGRAPHIC_DATA], [GEOGRAPHIC_DATA]" at bounding box center [480, 220] width 675 height 20
click at [848, 26] on img at bounding box center [854, 23] width 25 height 25
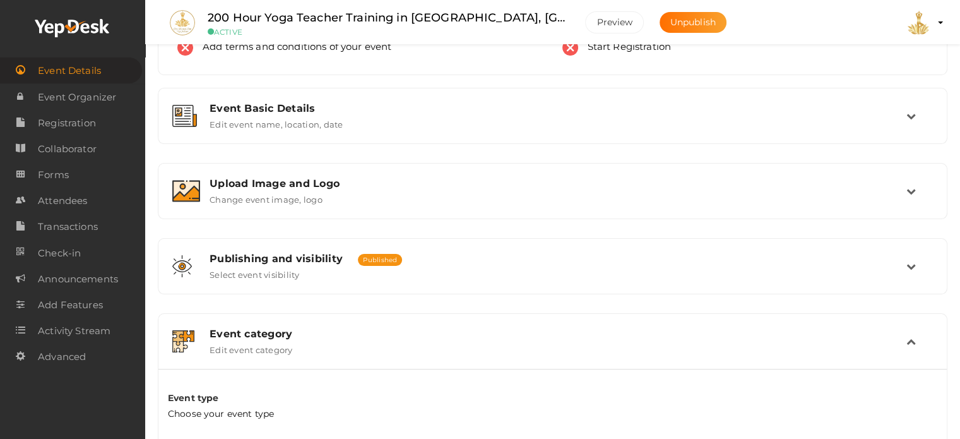
scroll to position [61, 0]
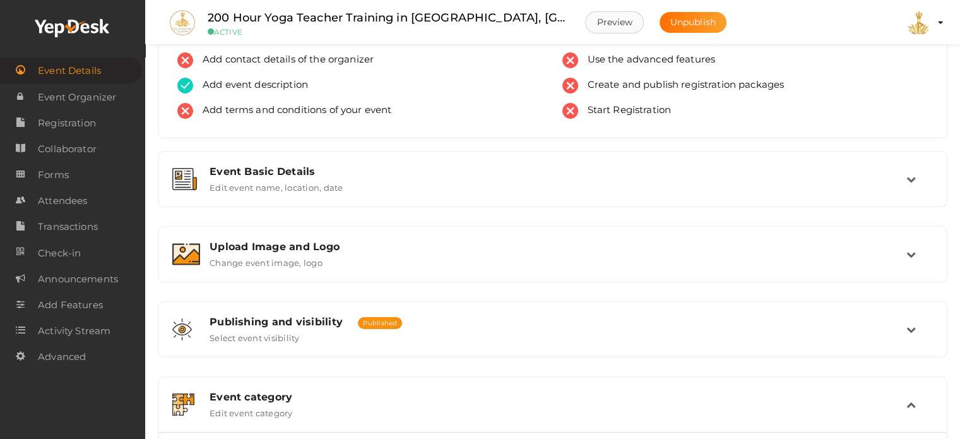
click at [585, 18] on button "Preview" at bounding box center [614, 22] width 59 height 22
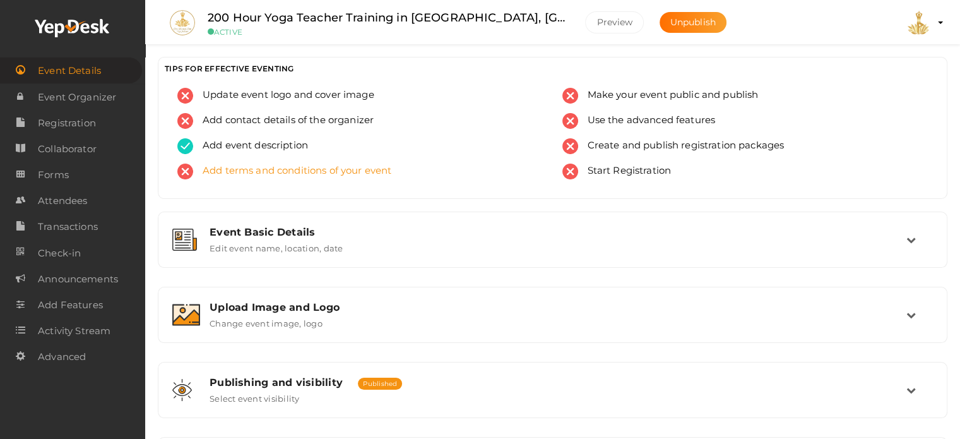
click at [414, 189] on div "Update event logo and cover image Add contact details of the organizer Add even…" at bounding box center [552, 143] width 788 height 110
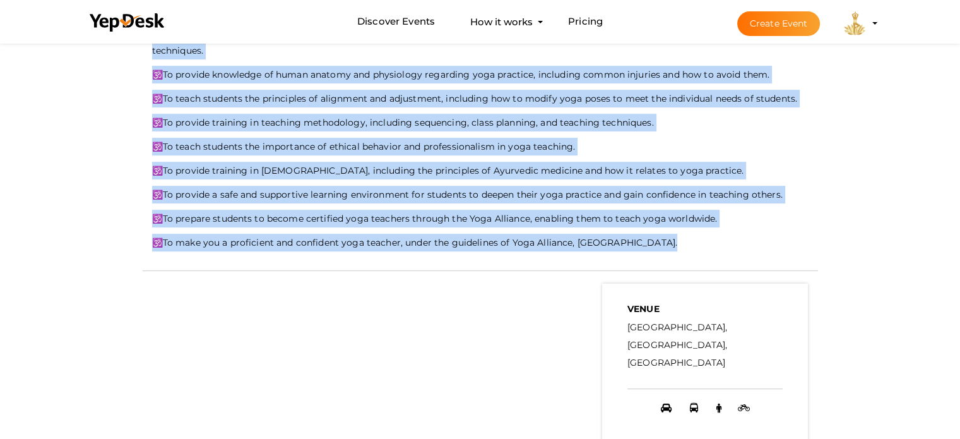
scroll to position [754, 0]
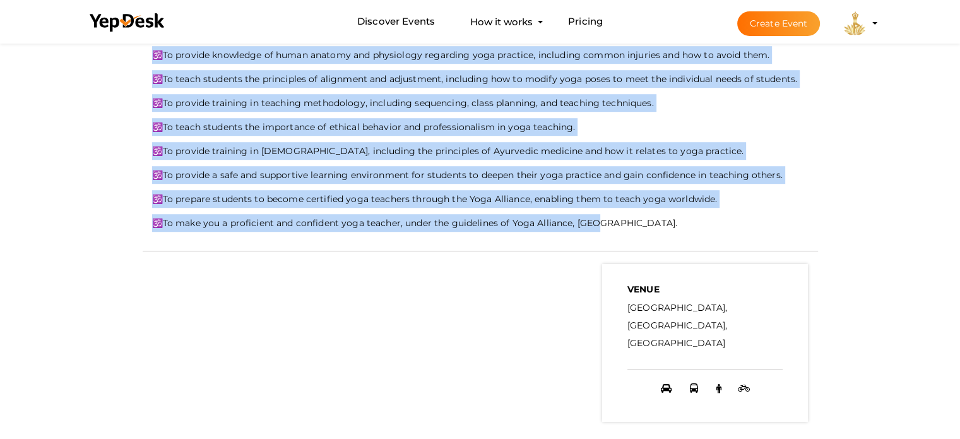
drag, startPoint x: 153, startPoint y: 142, endPoint x: 651, endPoint y: 204, distance: 502.4
copy div "200 Hour yoga teacher training course in [GEOGRAPHIC_DATA], [GEOGRAPHIC_DATA], …"
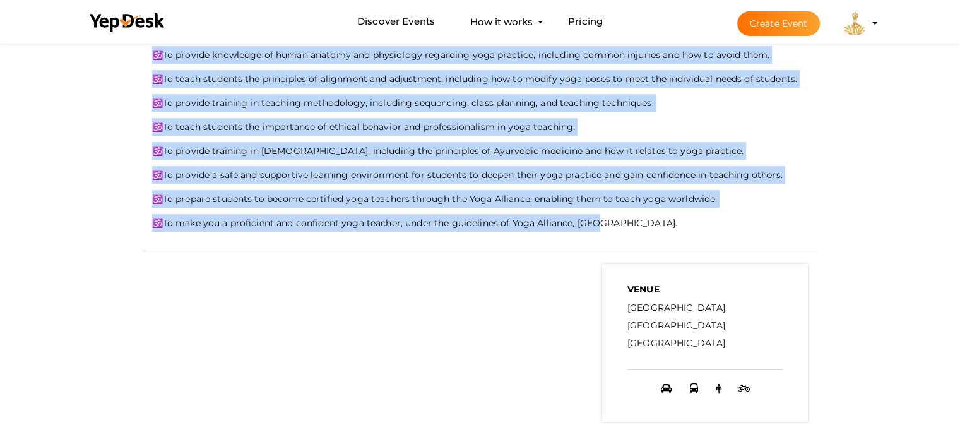
copy div "200 Hour yoga teacher training course in [GEOGRAPHIC_DATA], [GEOGRAPHIC_DATA], …"
